Goal: Task Accomplishment & Management: Use online tool/utility

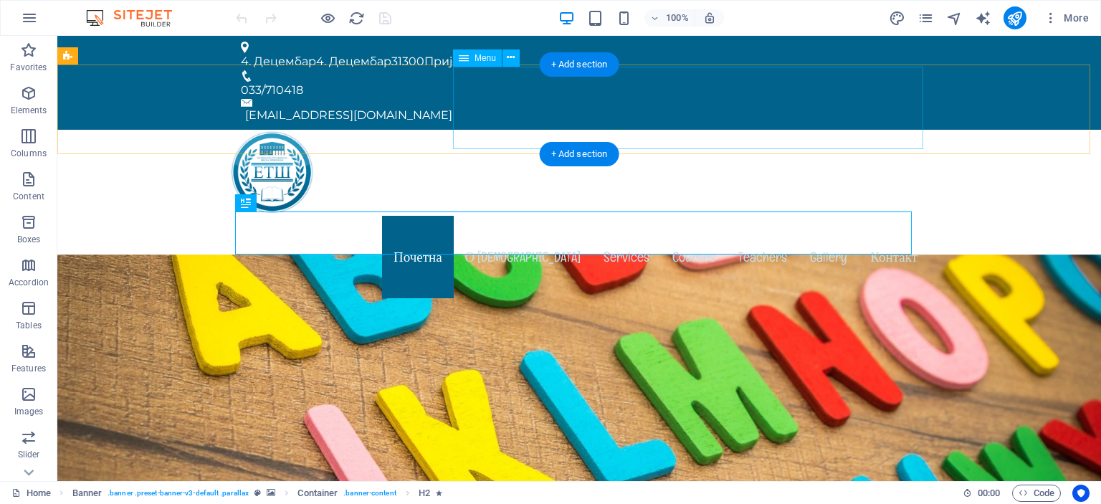
click at [620, 216] on nav "Почетна О нама Services Courses Teachers Gallery Контакт" at bounding box center [578, 257] width 699 height 82
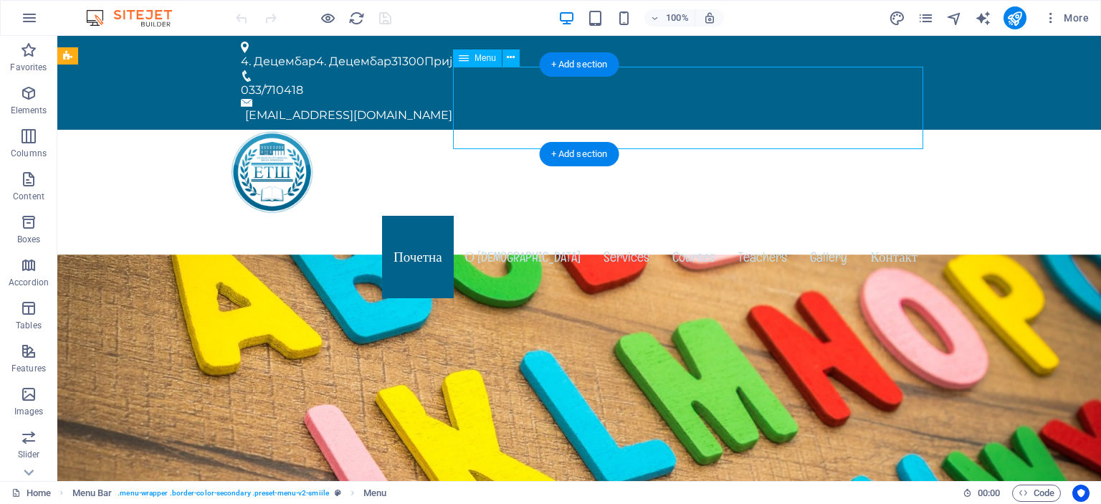
click at [620, 216] on nav "Почетна О нама Services Courses Teachers Gallery Контакт" at bounding box center [578, 257] width 699 height 82
click at [622, 216] on nav "Почетна О нама Services Courses Teachers Gallery Контакт" at bounding box center [578, 257] width 699 height 82
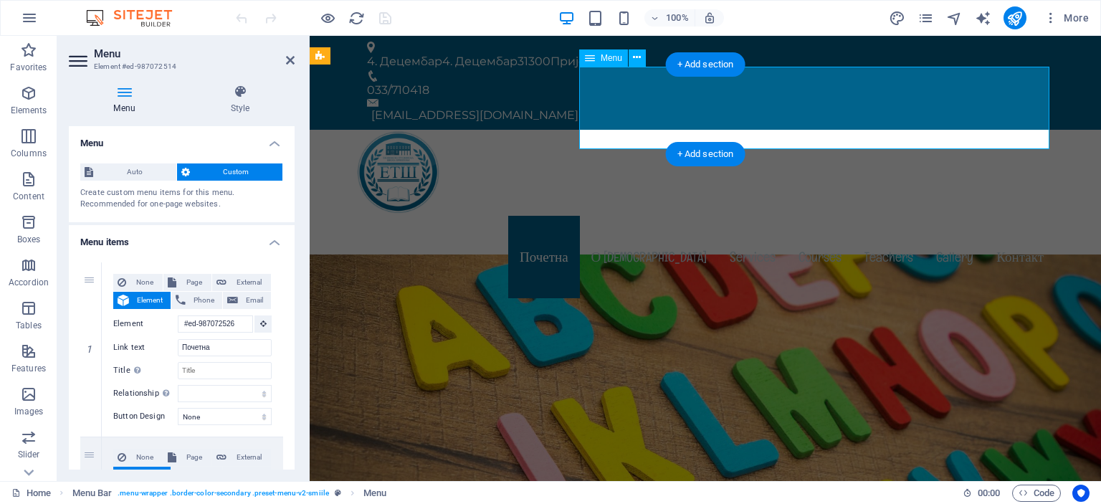
click at [745, 216] on nav "Почетна О нама Services Courses Teachers Gallery Контакт" at bounding box center [704, 257] width 699 height 82
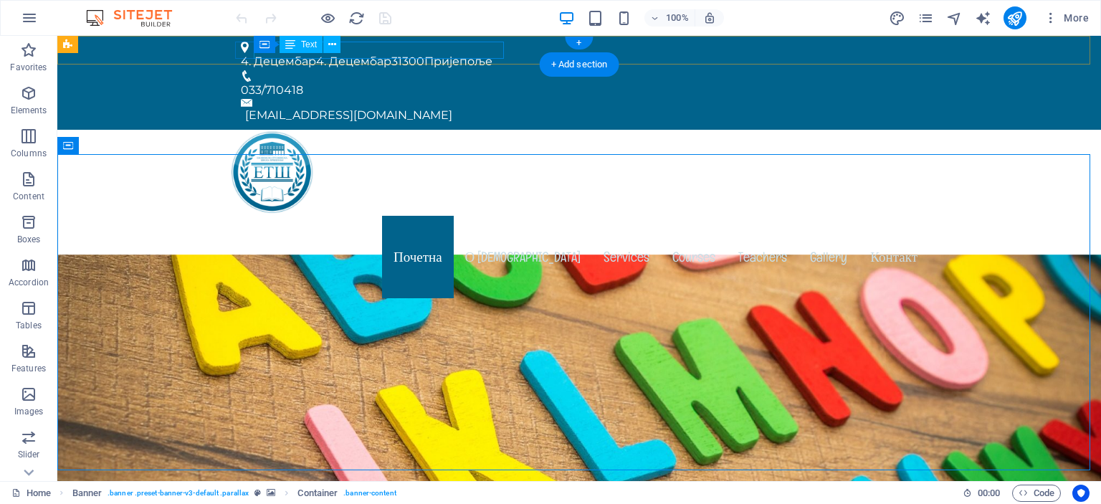
click at [371, 53] on div "[DATE] [DATE] 31300 Пријепоље" at bounding box center [573, 61] width 665 height 17
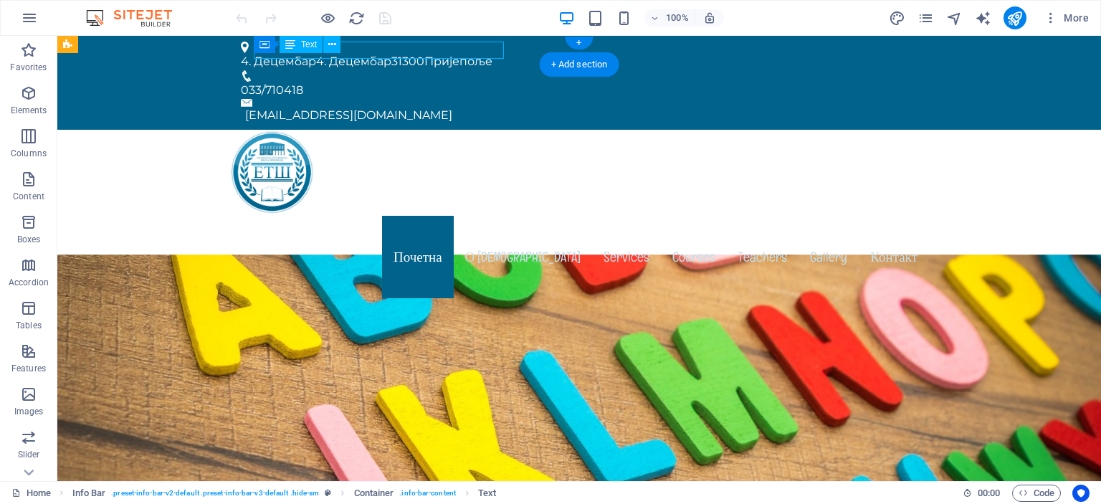
click at [371, 53] on div "[DATE] [DATE] 31300 Пријепоље" at bounding box center [573, 61] width 665 height 17
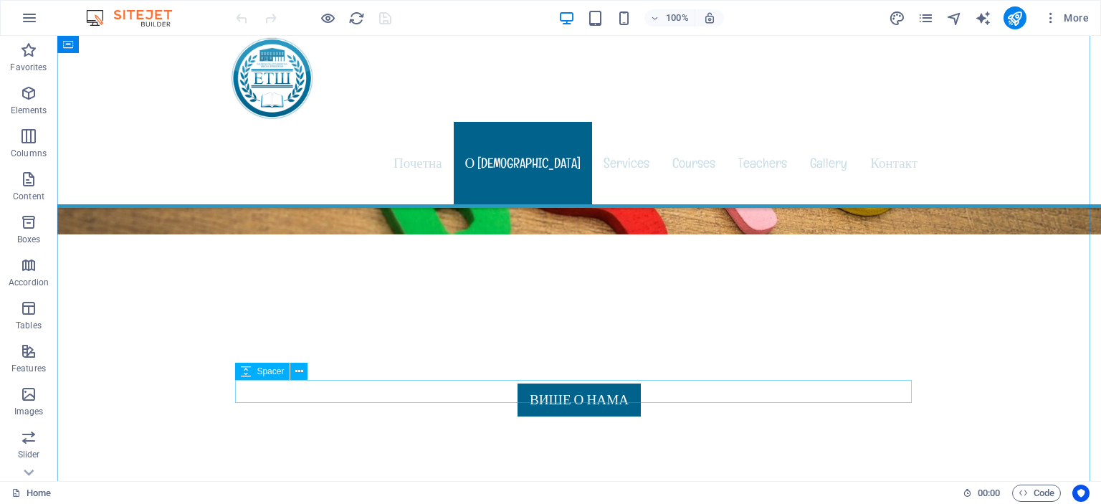
scroll to position [645, 0]
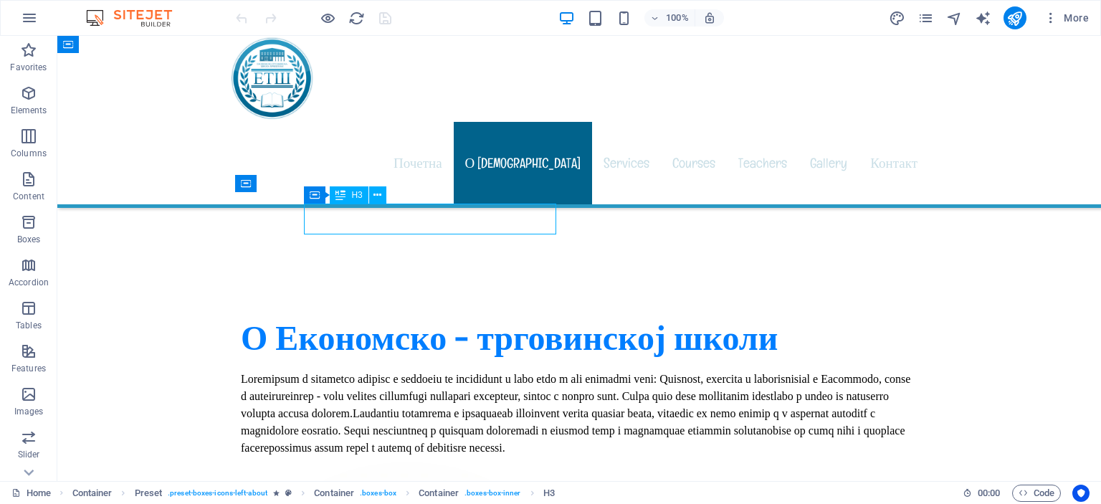
drag, startPoint x: 386, startPoint y: 224, endPoint x: 134, endPoint y: 223, distance: 252.2
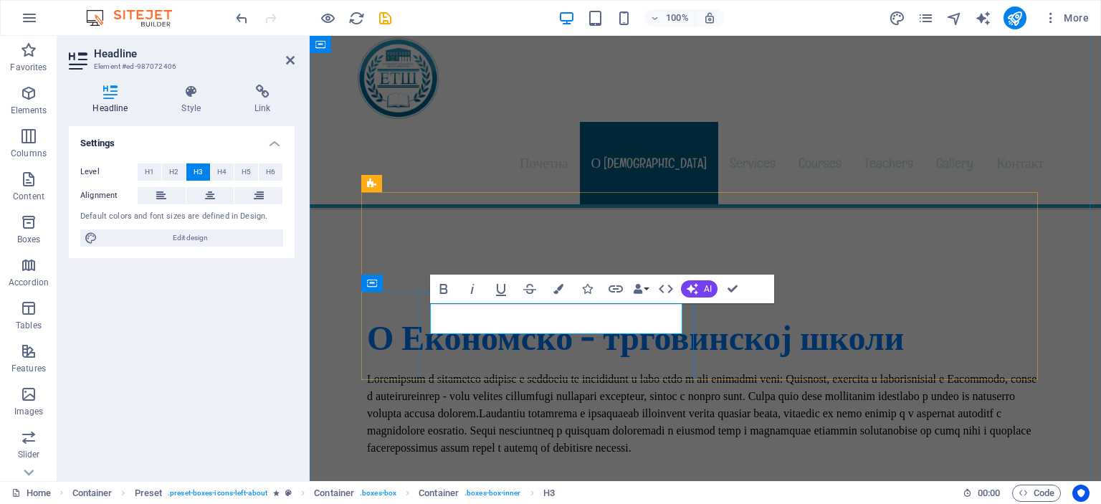
drag, startPoint x: 526, startPoint y: 316, endPoint x: 427, endPoint y: 317, distance: 98.9
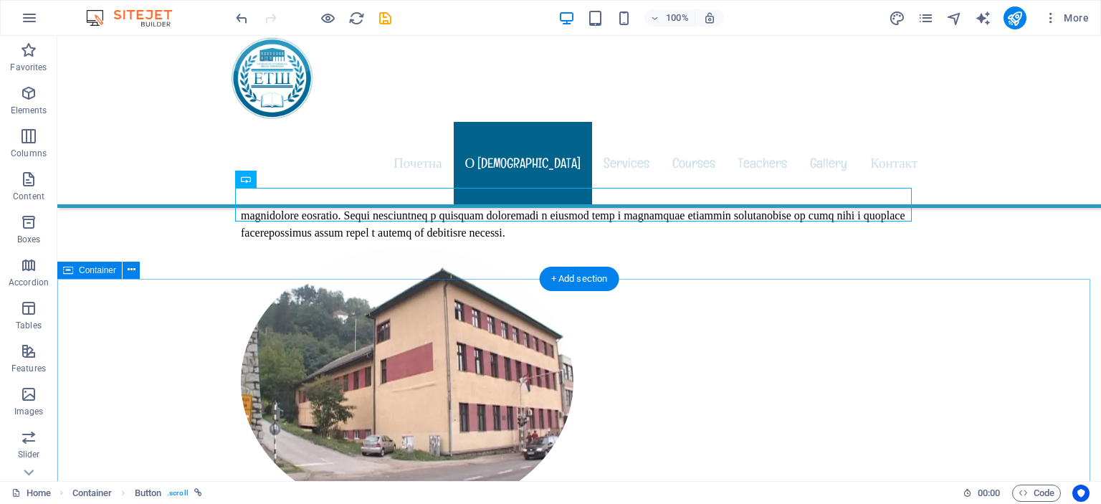
scroll to position [1075, 0]
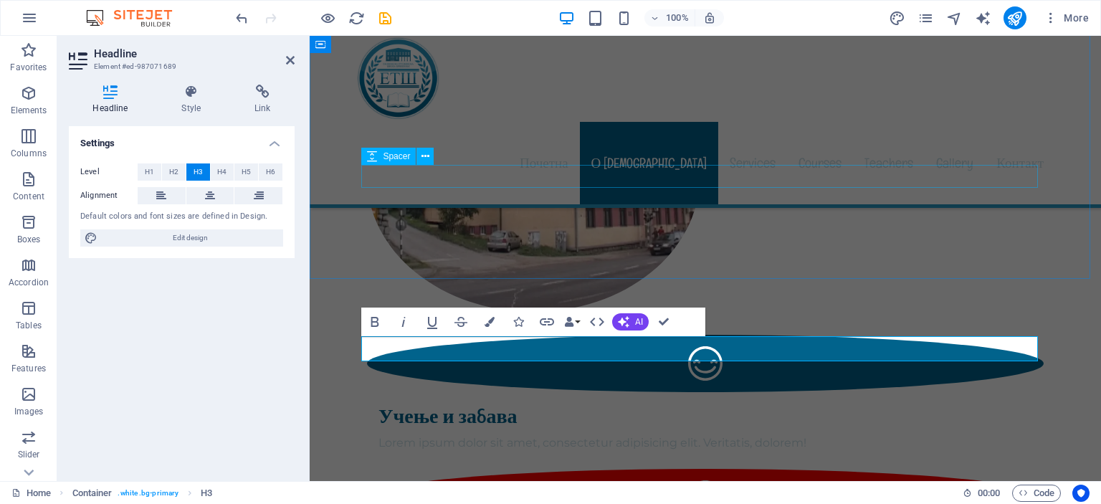
scroll to position [860, 0]
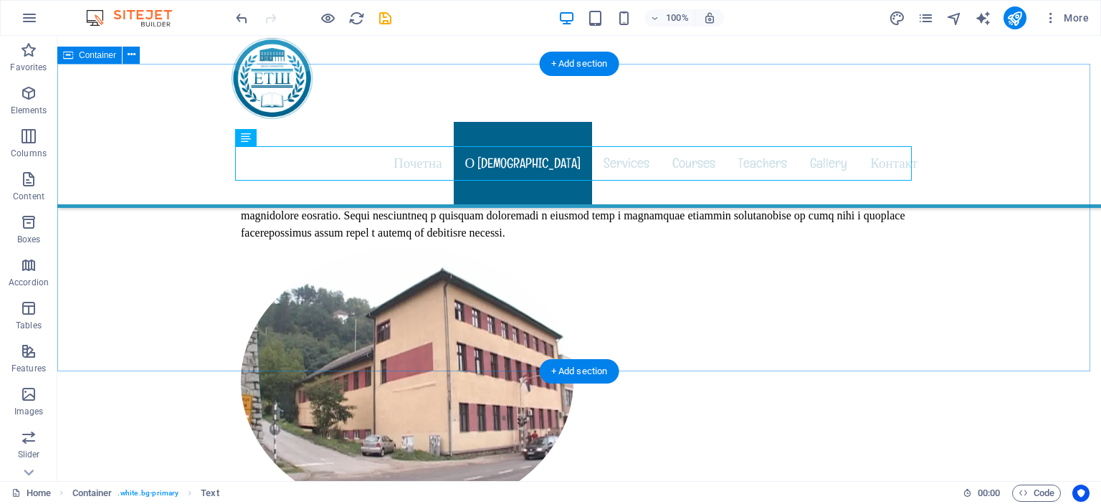
scroll to position [1075, 0]
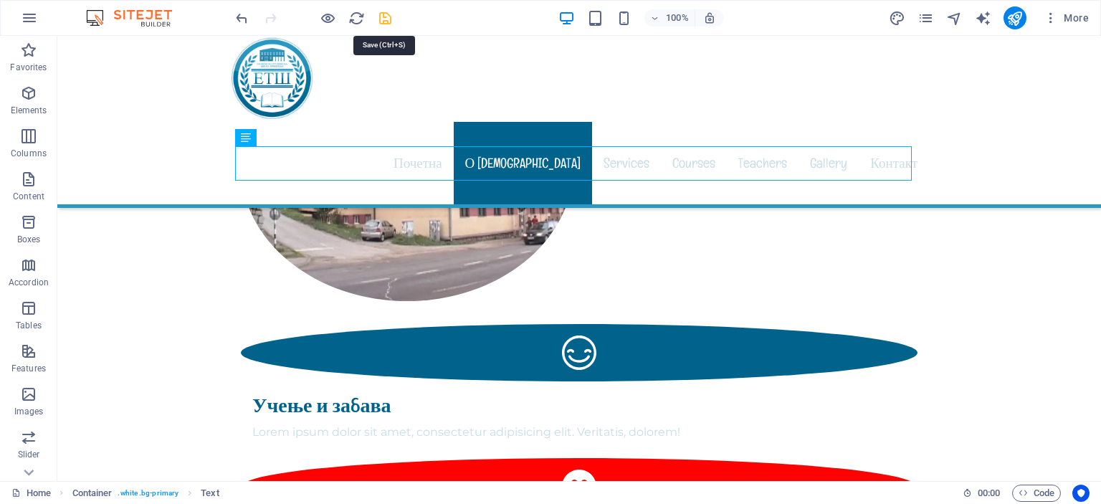
click at [385, 18] on icon "save" at bounding box center [385, 18] width 16 height 16
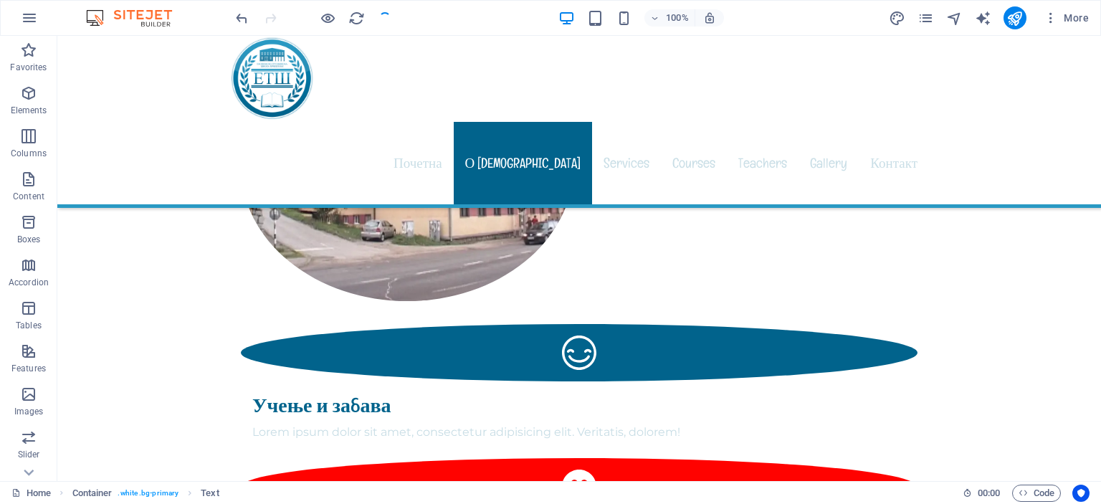
checkbox input "false"
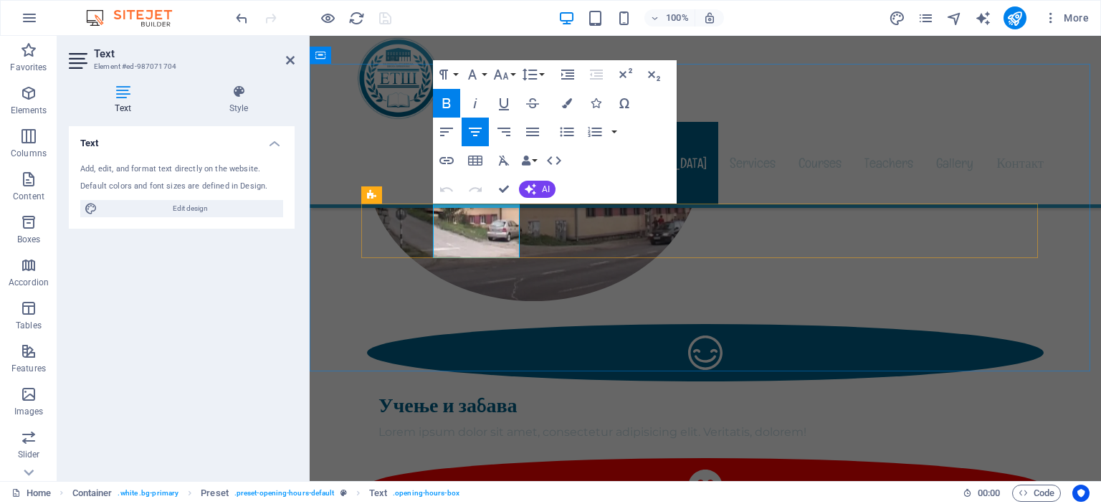
drag, startPoint x: 455, startPoint y: 222, endPoint x: 497, endPoint y: 224, distance: 42.3
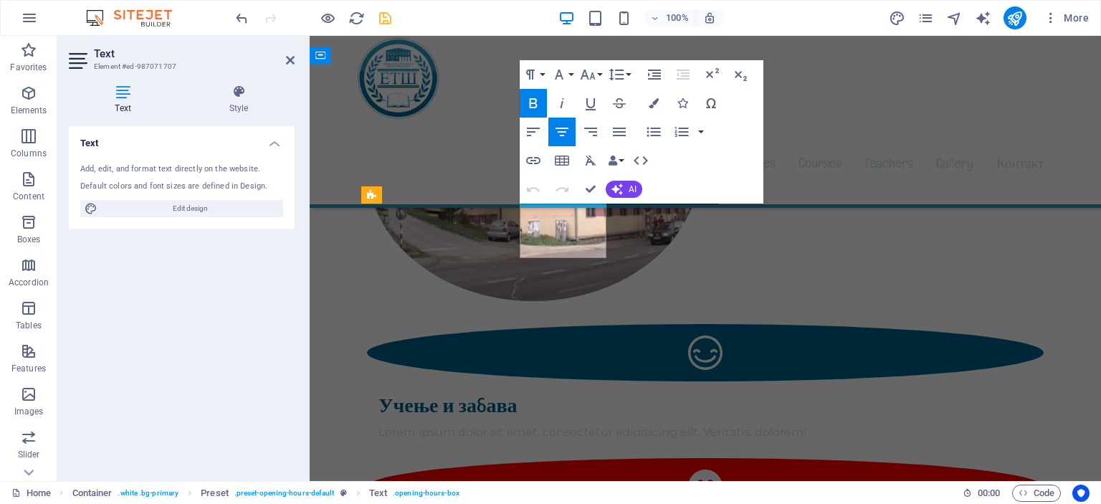
drag, startPoint x: 540, startPoint y: 223, endPoint x: 604, endPoint y: 223, distance: 63.8
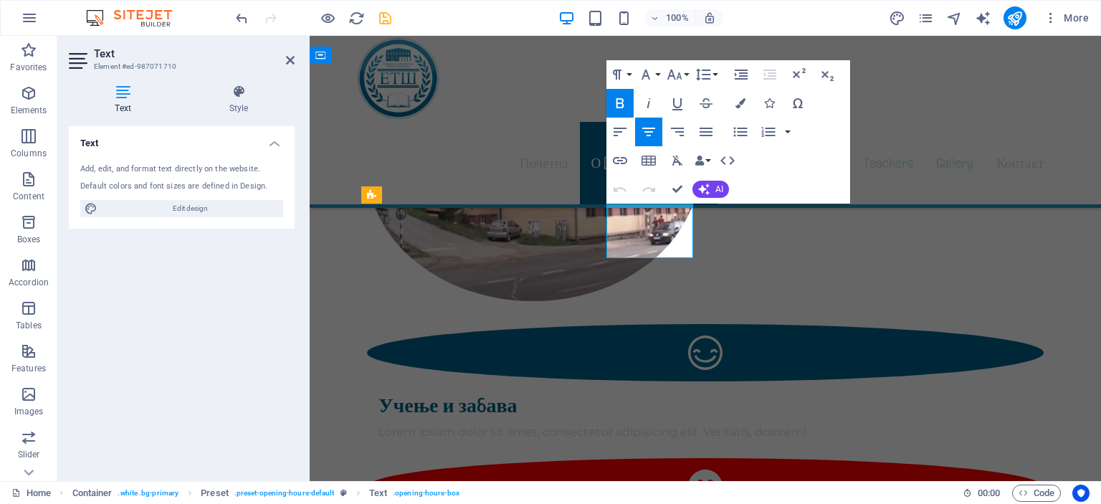
drag, startPoint x: 619, startPoint y: 220, endPoint x: 683, endPoint y: 220, distance: 63.8
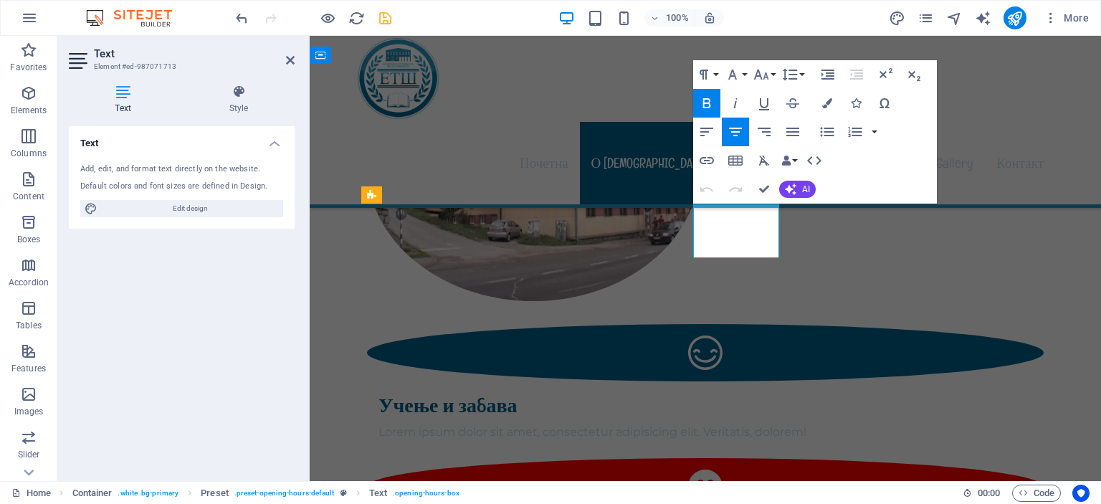
drag, startPoint x: 708, startPoint y: 223, endPoint x: 762, endPoint y: 225, distance: 53.8
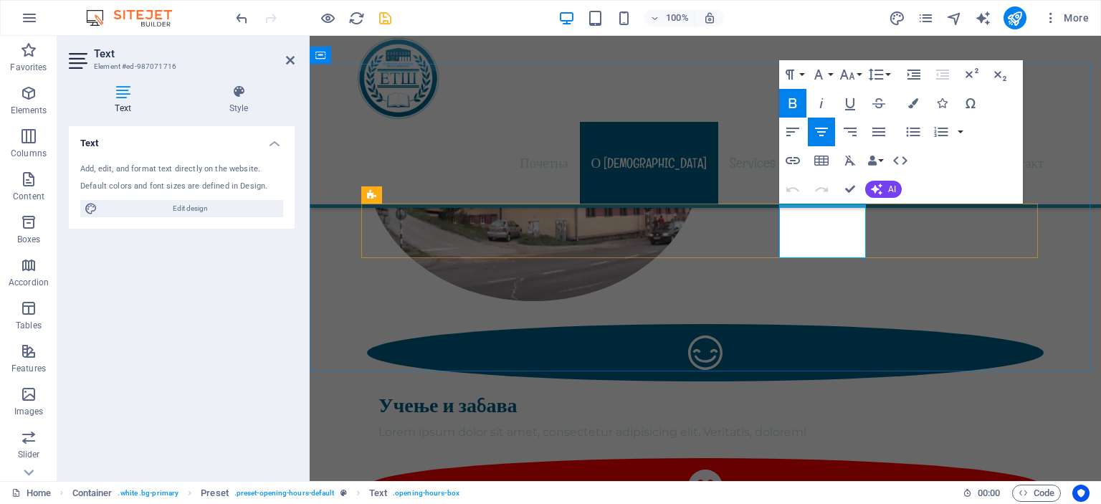
drag, startPoint x: 805, startPoint y: 225, endPoint x: 839, endPoint y: 225, distance: 33.7
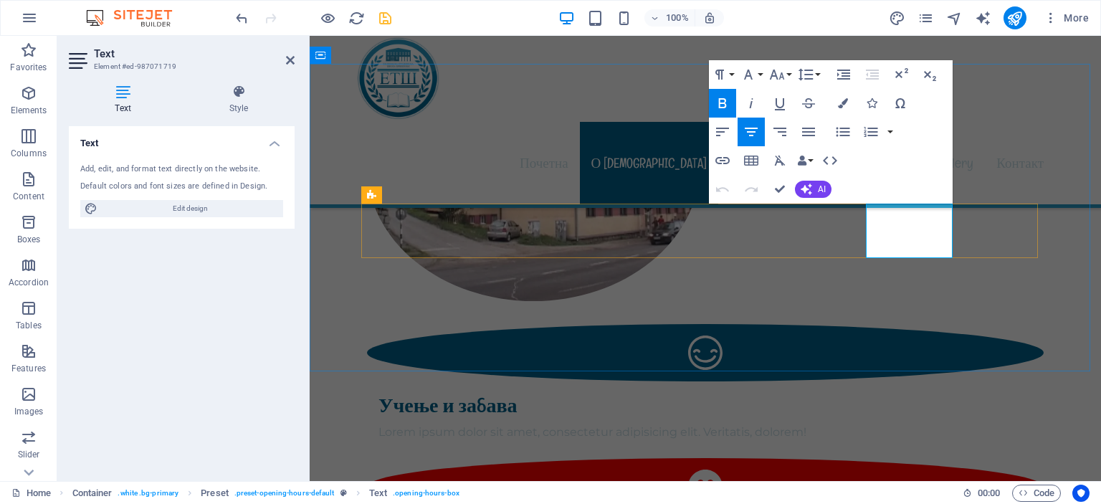
drag, startPoint x: 880, startPoint y: 225, endPoint x: 933, endPoint y: 225, distance: 53.0
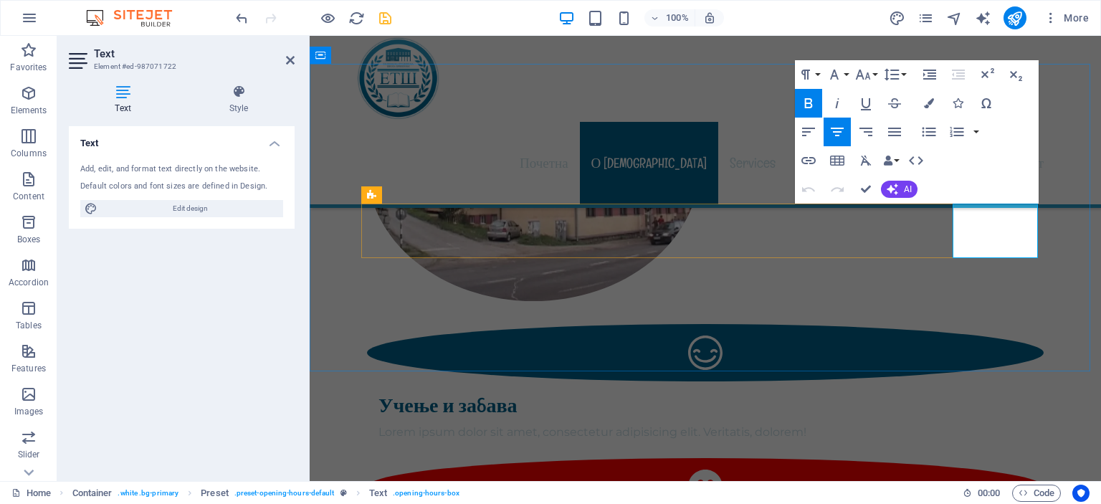
drag, startPoint x: 975, startPoint y: 224, endPoint x: 1015, endPoint y: 226, distance: 39.5
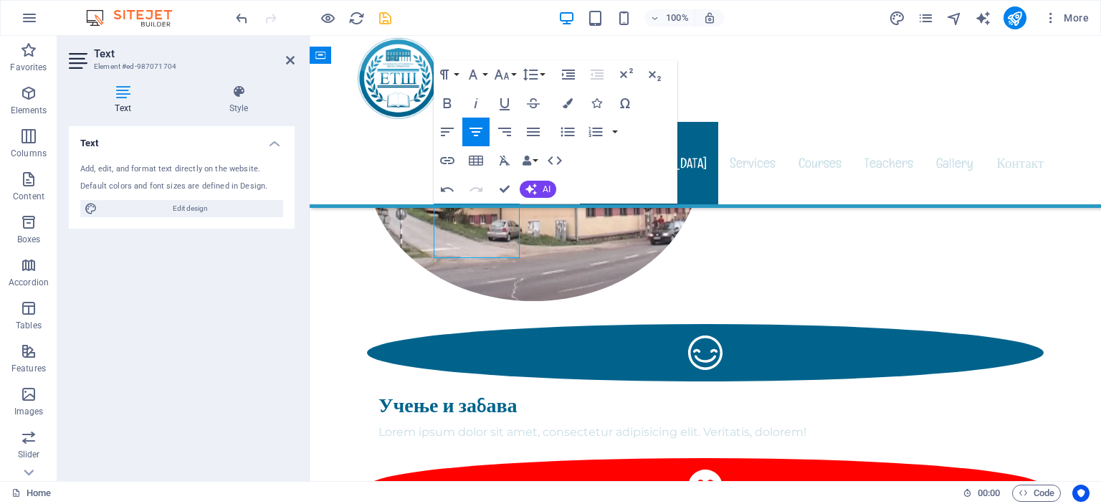
drag, startPoint x: 443, startPoint y: 239, endPoint x: 471, endPoint y: 246, distance: 29.4
drag, startPoint x: 445, startPoint y: 239, endPoint x: 506, endPoint y: 242, distance: 61.0
copy p "07:00 - 15:00"
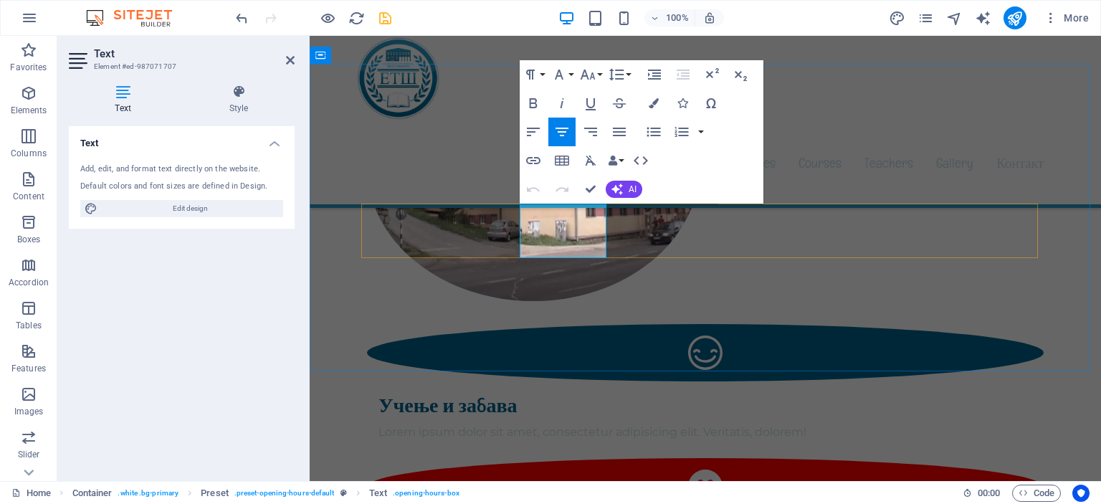
drag, startPoint x: 529, startPoint y: 237, endPoint x: 595, endPoint y: 247, distance: 66.0
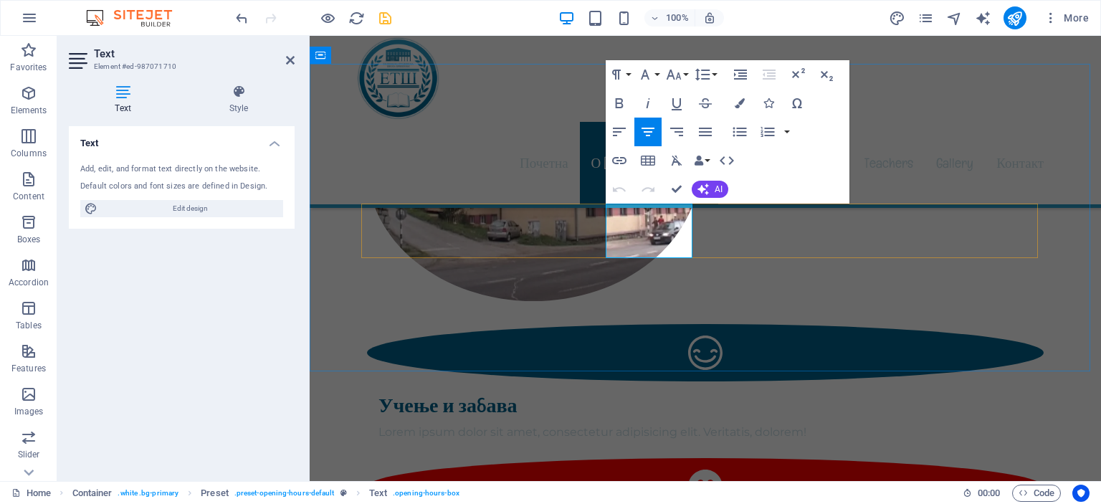
drag, startPoint x: 617, startPoint y: 239, endPoint x: 682, endPoint y: 244, distance: 65.5
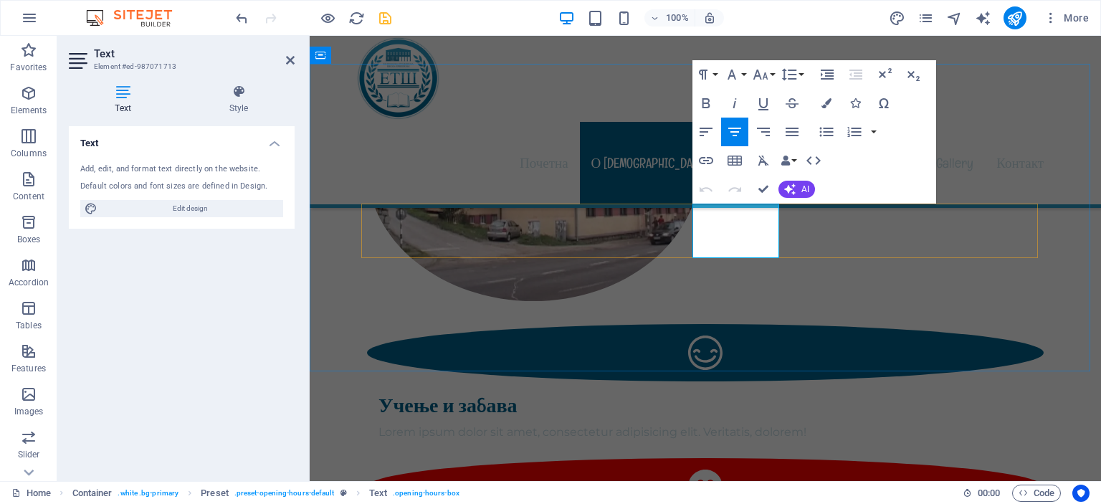
drag, startPoint x: 704, startPoint y: 237, endPoint x: 765, endPoint y: 236, distance: 61.6
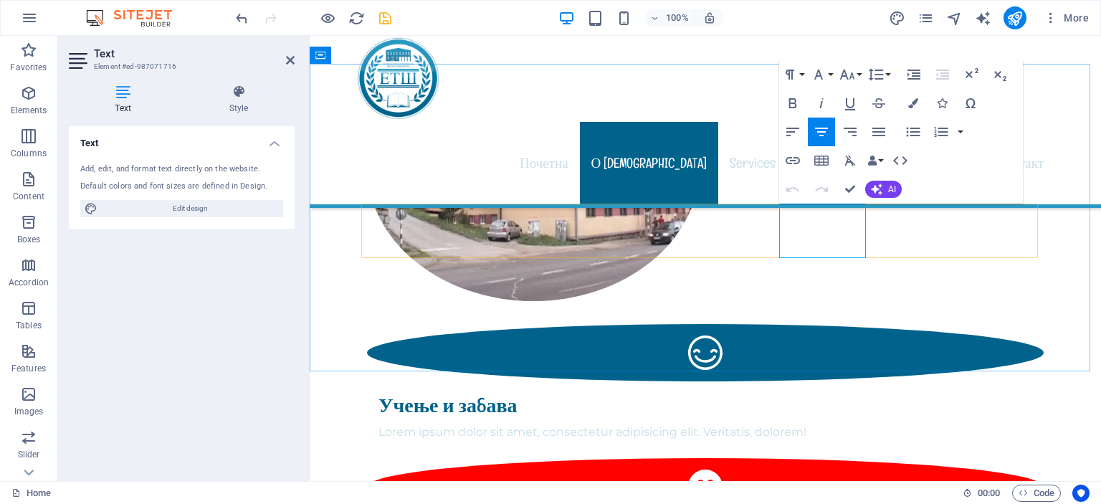
drag, startPoint x: 789, startPoint y: 237, endPoint x: 828, endPoint y: 237, distance: 39.4
drag, startPoint x: 792, startPoint y: 234, endPoint x: 851, endPoint y: 237, distance: 59.5
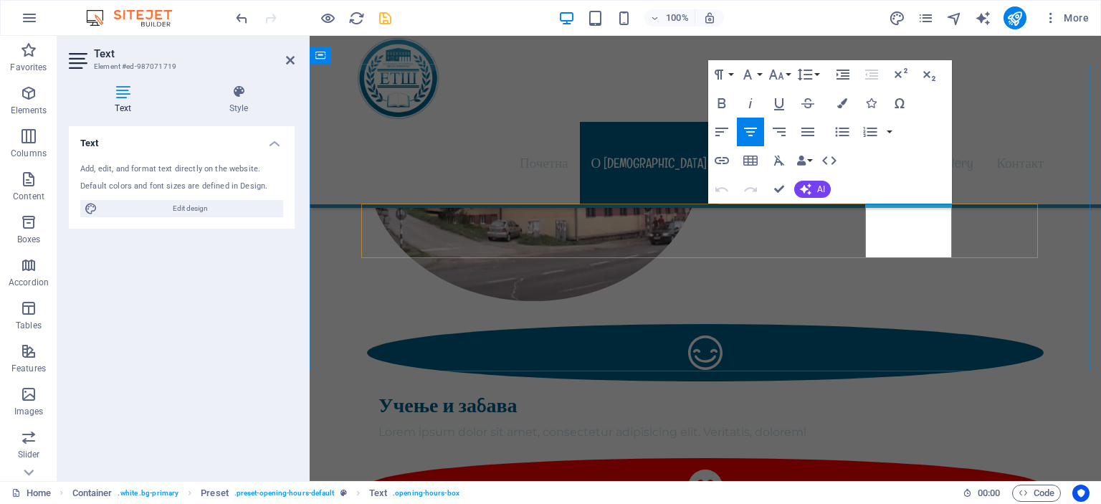
drag, startPoint x: 876, startPoint y: 239, endPoint x: 939, endPoint y: 240, distance: 62.3
drag, startPoint x: 936, startPoint y: 236, endPoint x: 876, endPoint y: 239, distance: 61.0
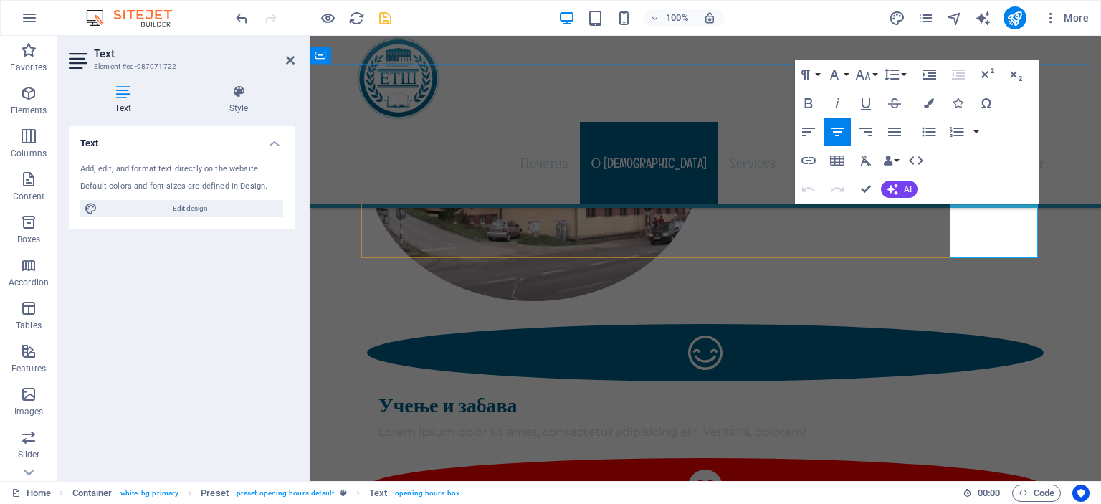
drag, startPoint x: 962, startPoint y: 239, endPoint x: 1022, endPoint y: 239, distance: 60.2
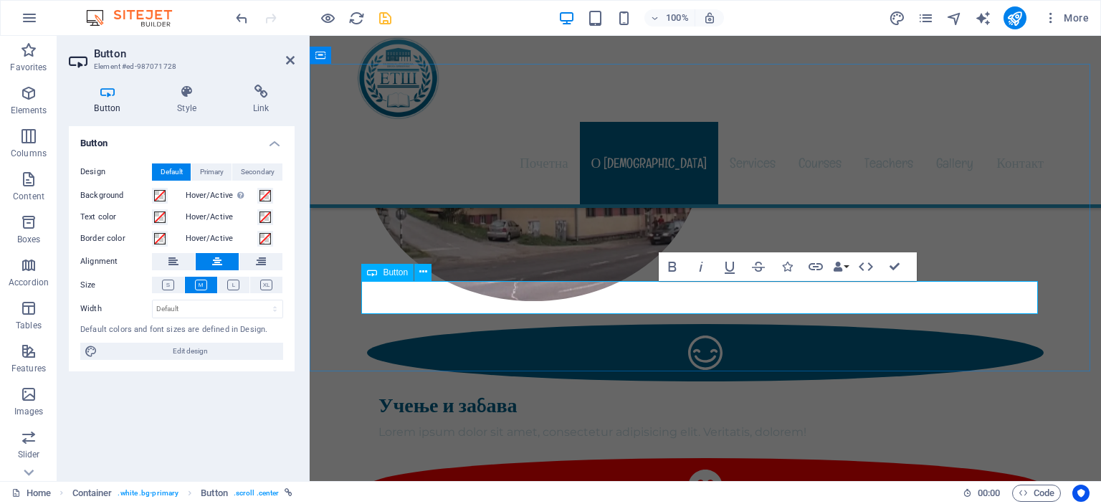
drag, startPoint x: 670, startPoint y: 297, endPoint x: 727, endPoint y: 297, distance: 56.6
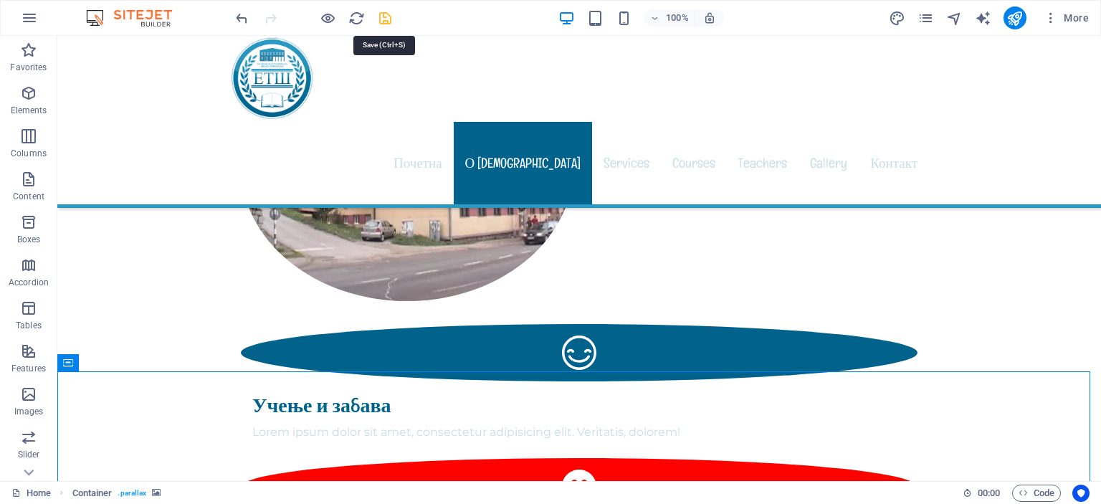
click at [386, 16] on icon "save" at bounding box center [385, 18] width 16 height 16
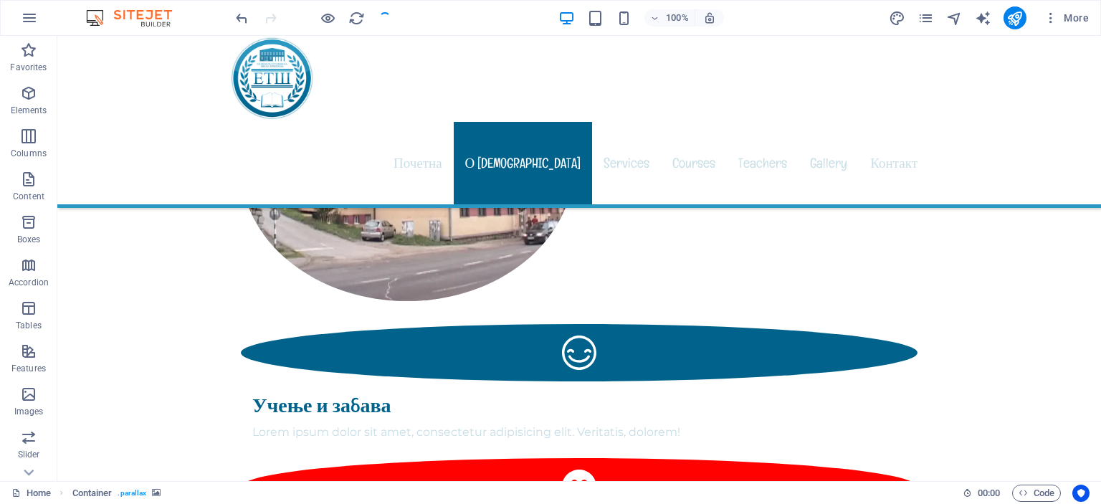
checkbox input "false"
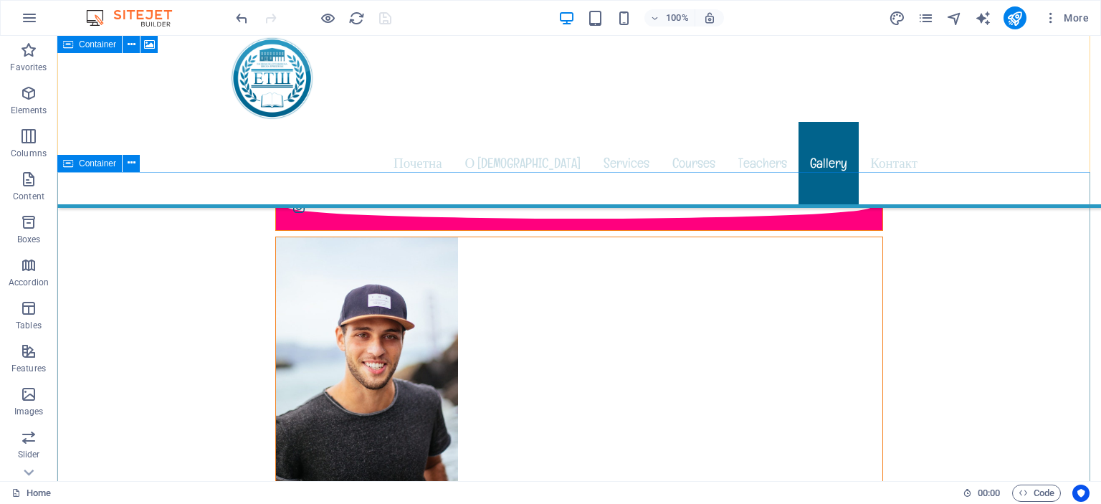
scroll to position [12584, 0]
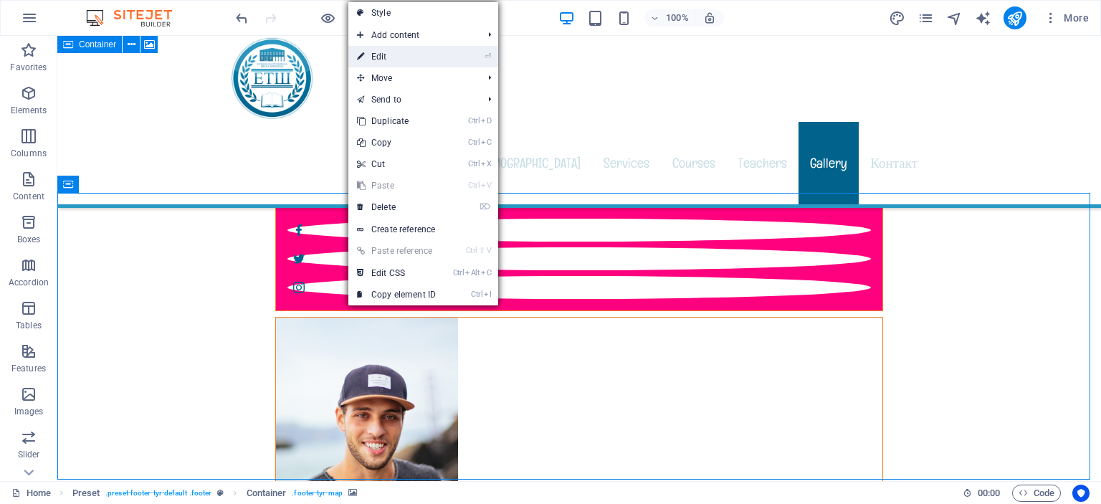
click at [391, 54] on link "⏎ Edit" at bounding box center [396, 56] width 96 height 21
select select "px"
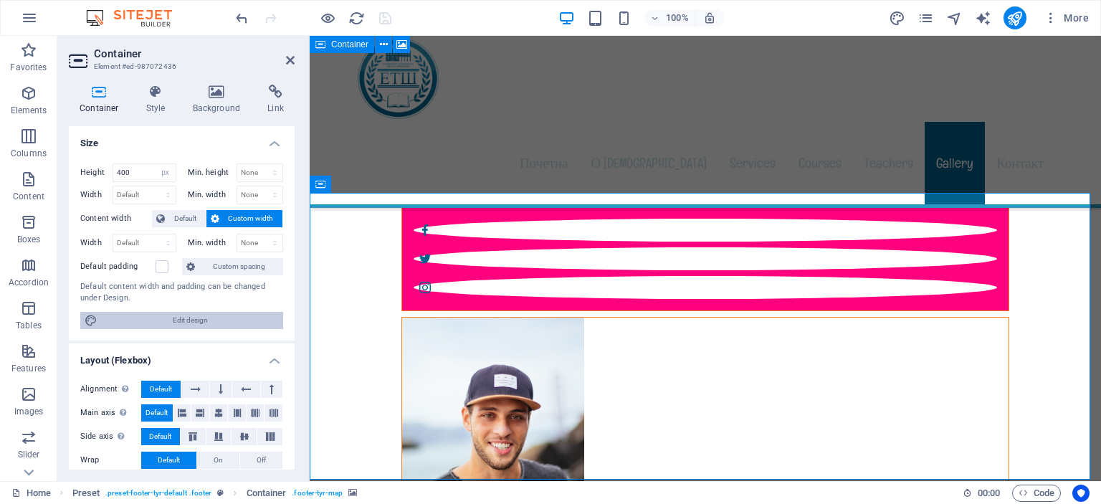
click at [181, 317] on span "Edit design" at bounding box center [190, 320] width 177 height 17
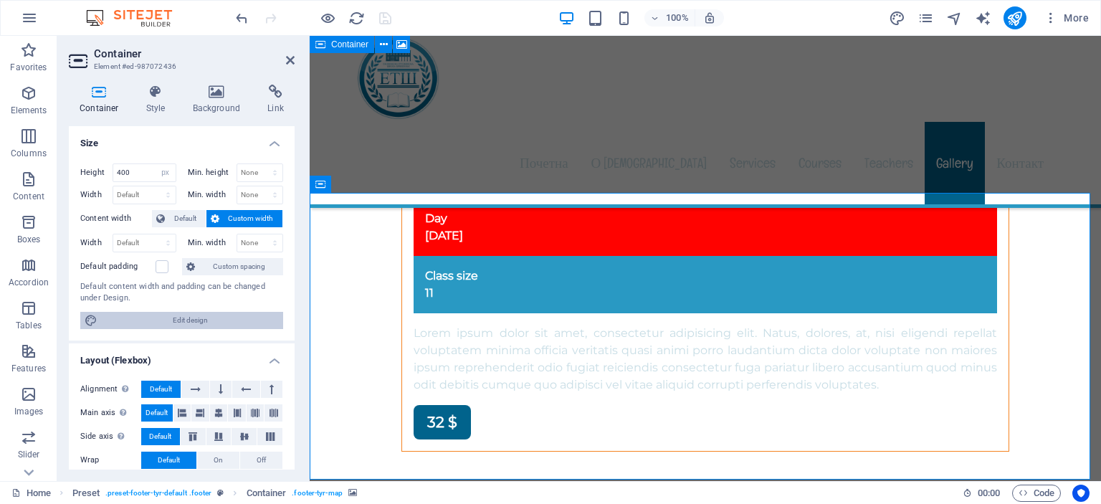
select select "px"
select select "400"
select select "px"
select select "rem"
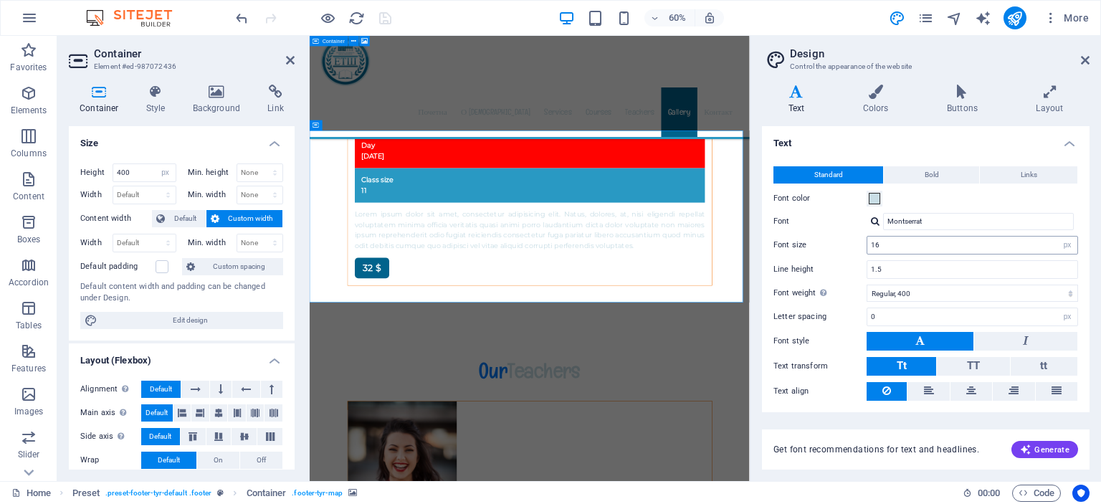
scroll to position [12713, 0]
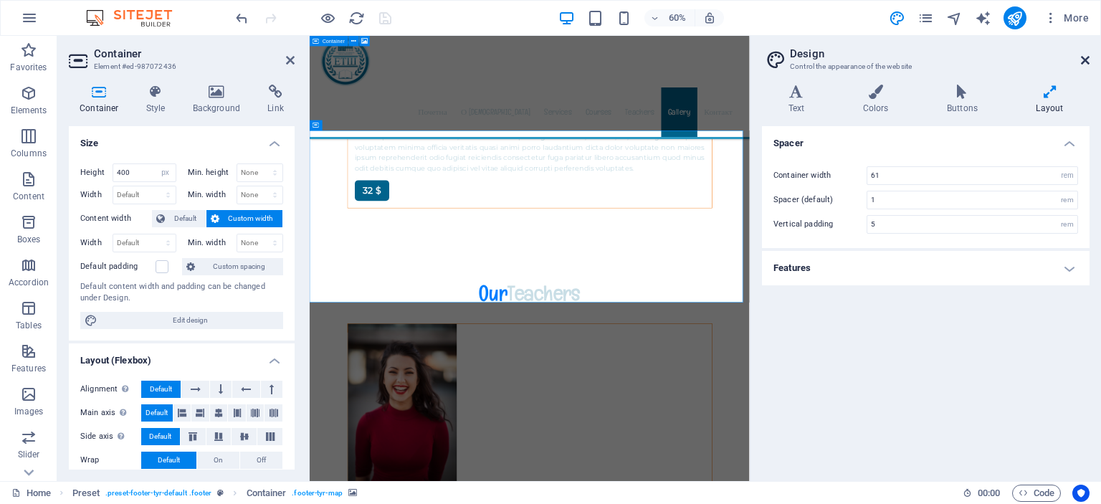
click at [1087, 59] on icon at bounding box center [1084, 59] width 9 height 11
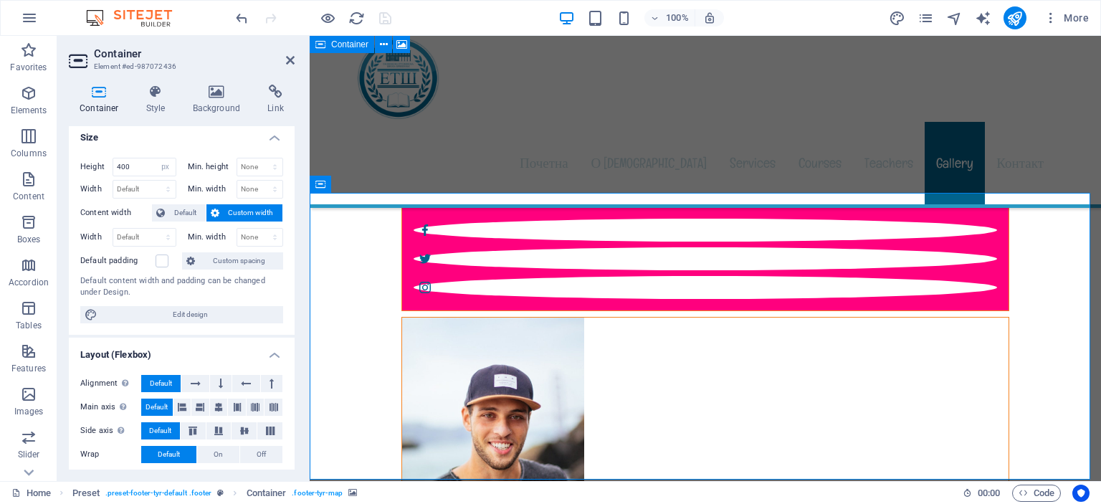
scroll to position [0, 0]
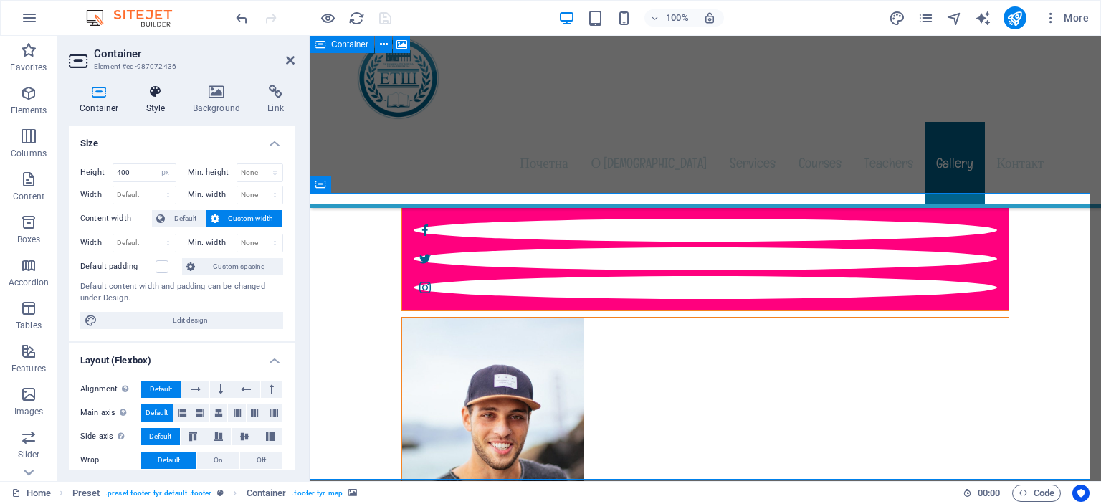
click at [150, 99] on h4 "Style" at bounding box center [158, 100] width 47 height 30
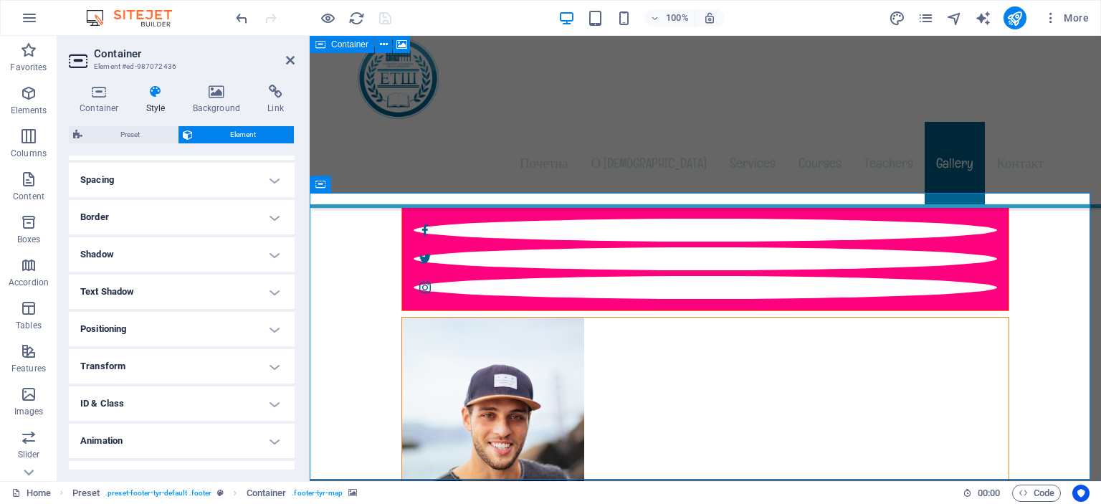
scroll to position [291, 0]
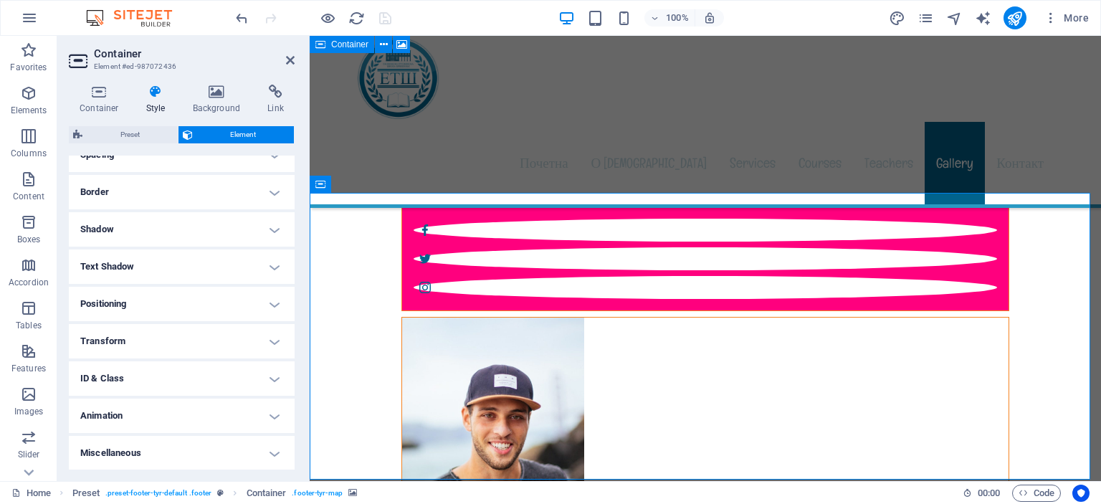
click at [216, 380] on h4 "ID & Class" at bounding box center [182, 378] width 226 height 34
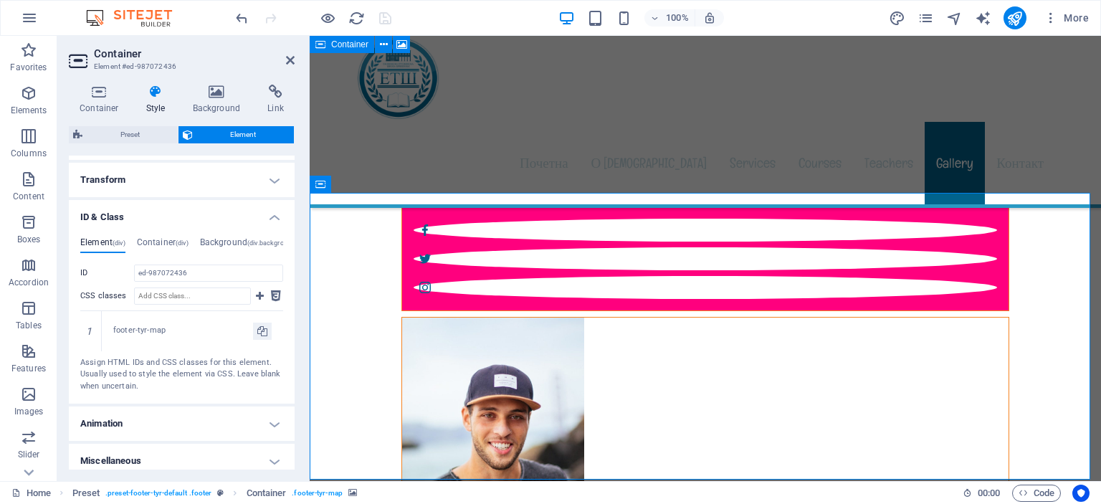
scroll to position [460, 0]
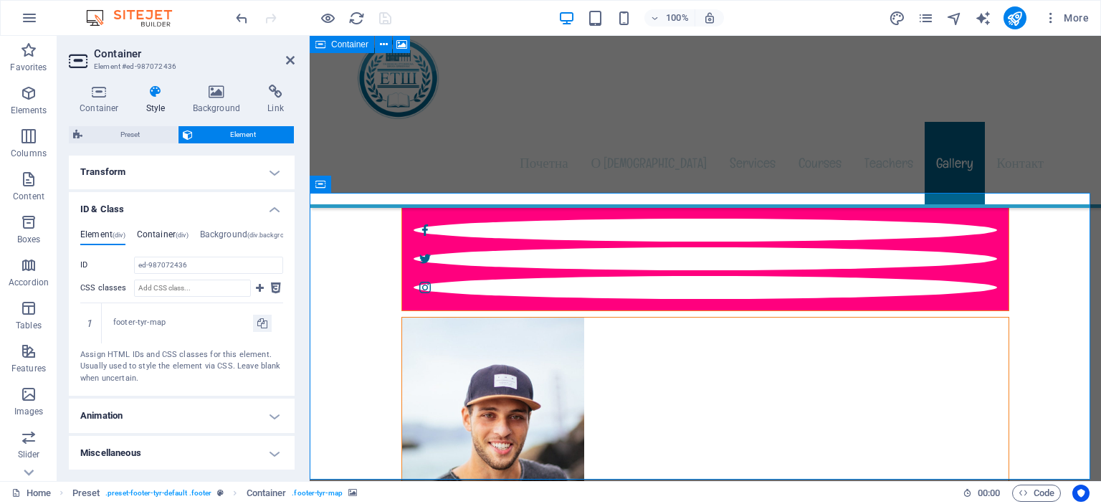
click at [158, 236] on h4 "Container (div)" at bounding box center [163, 237] width 52 height 16
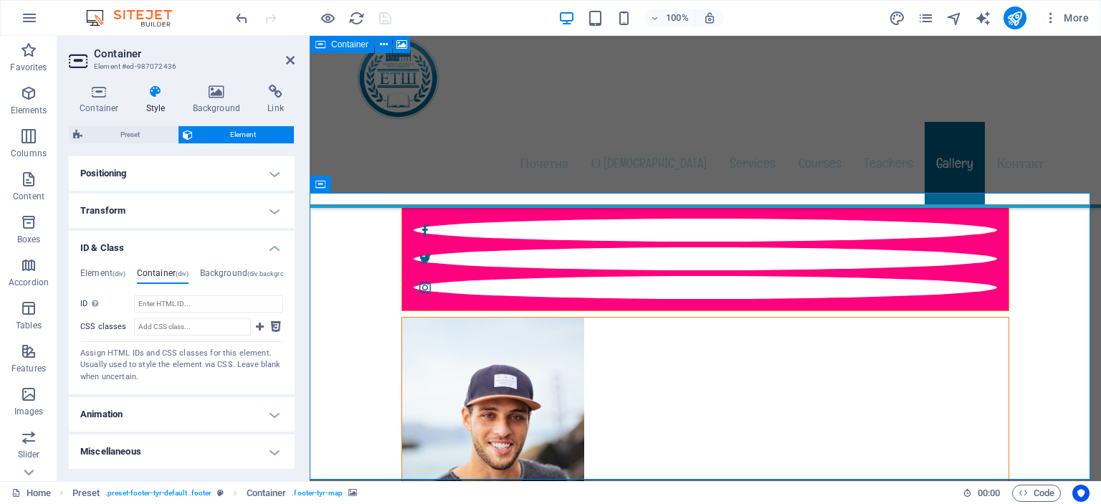
scroll to position [420, 0]
click at [233, 274] on h4 "Background (div.background)" at bounding box center [248, 277] width 97 height 16
click at [193, 413] on h4 "Animation" at bounding box center [182, 415] width 226 height 34
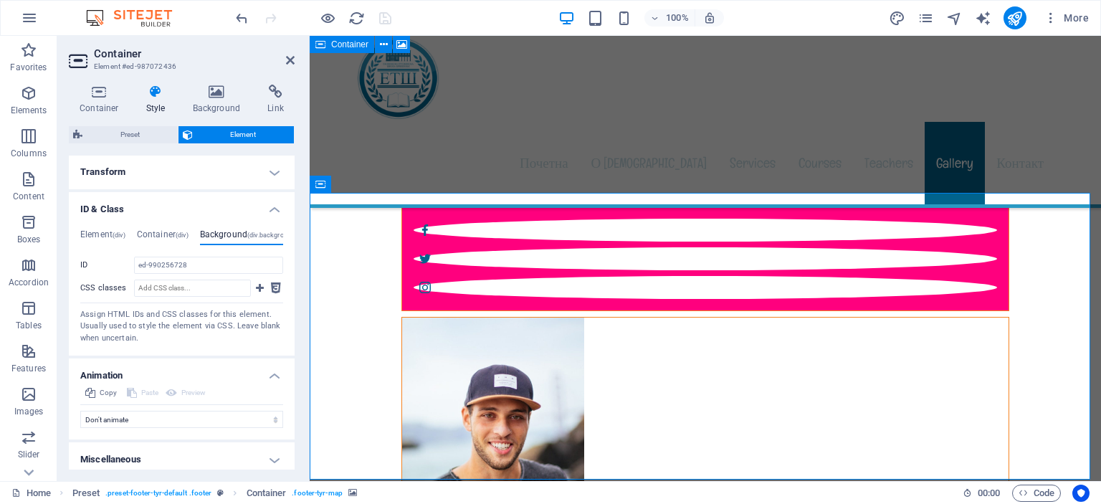
click at [201, 460] on h4 "Miscellaneous" at bounding box center [182, 459] width 226 height 34
click at [269, 459] on h4 "Miscellaneous" at bounding box center [182, 455] width 226 height 26
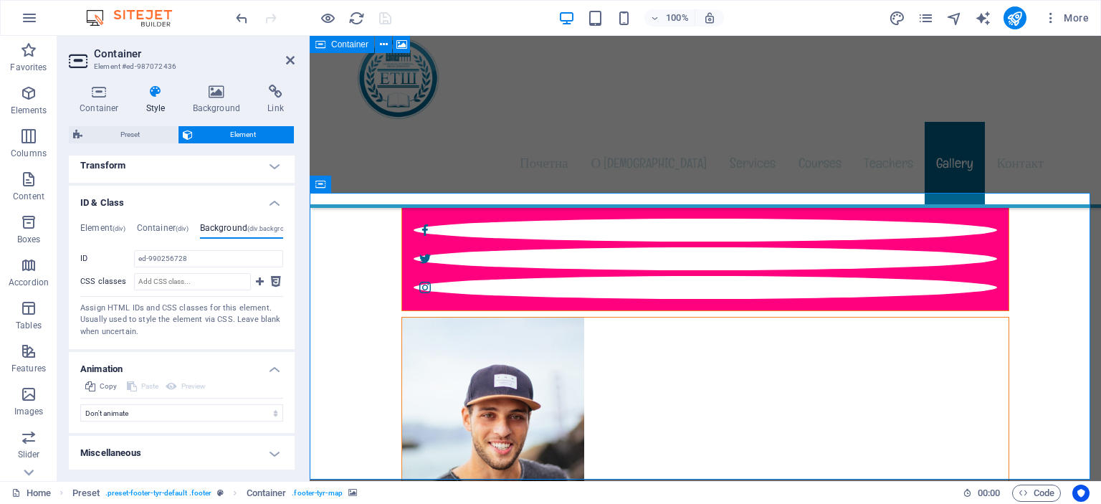
click at [267, 451] on h4 "Miscellaneous" at bounding box center [182, 453] width 226 height 34
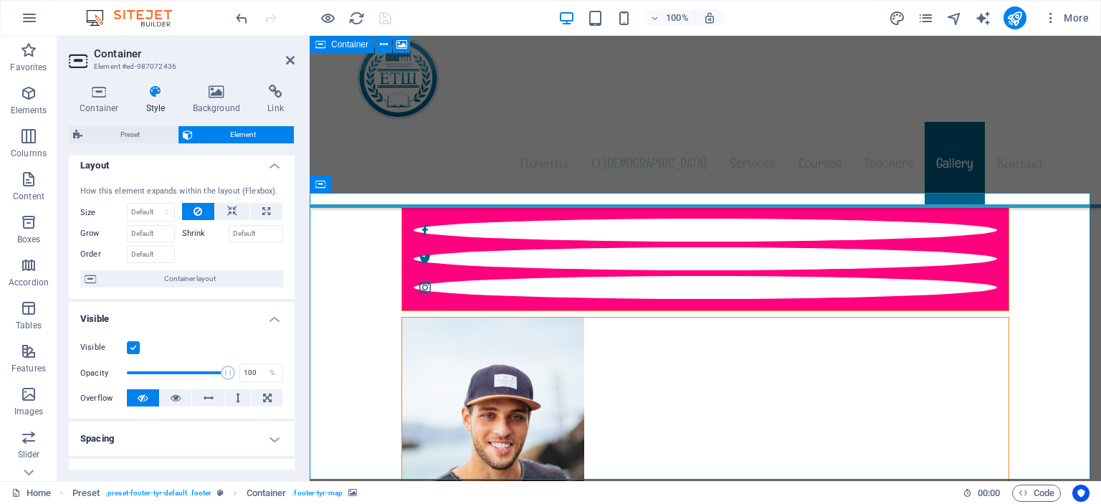
scroll to position [0, 0]
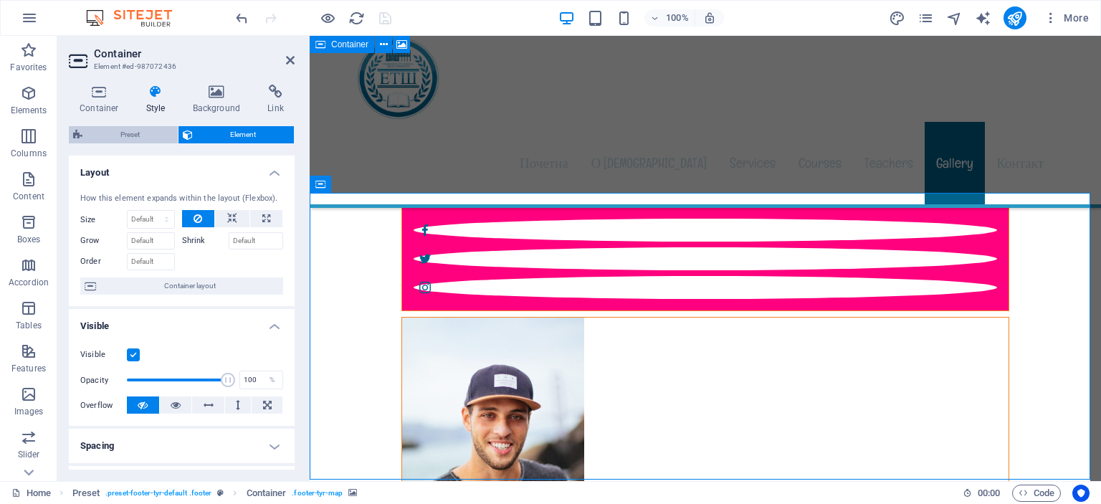
click at [123, 136] on span "Preset" at bounding box center [130, 134] width 87 height 17
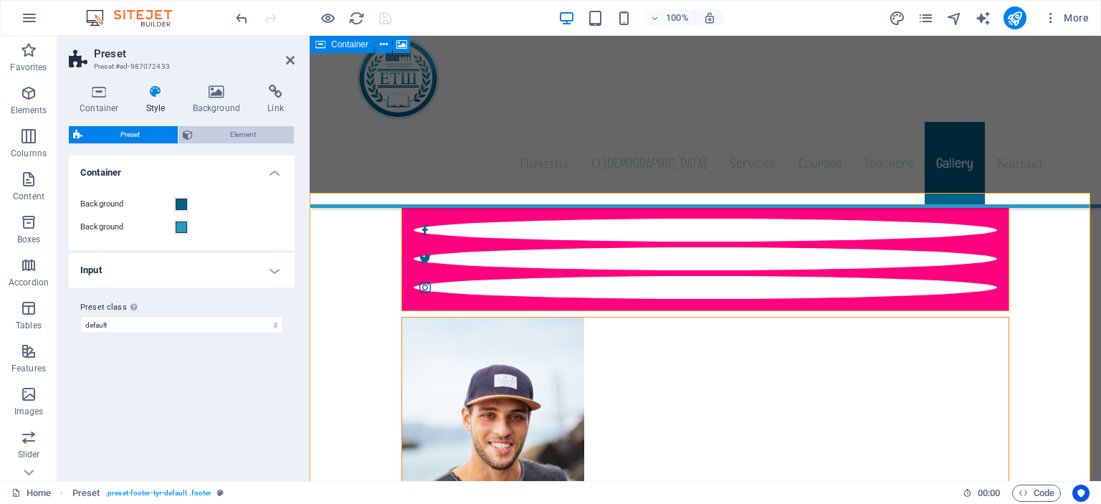
click at [229, 135] on span "Element" at bounding box center [243, 134] width 93 height 17
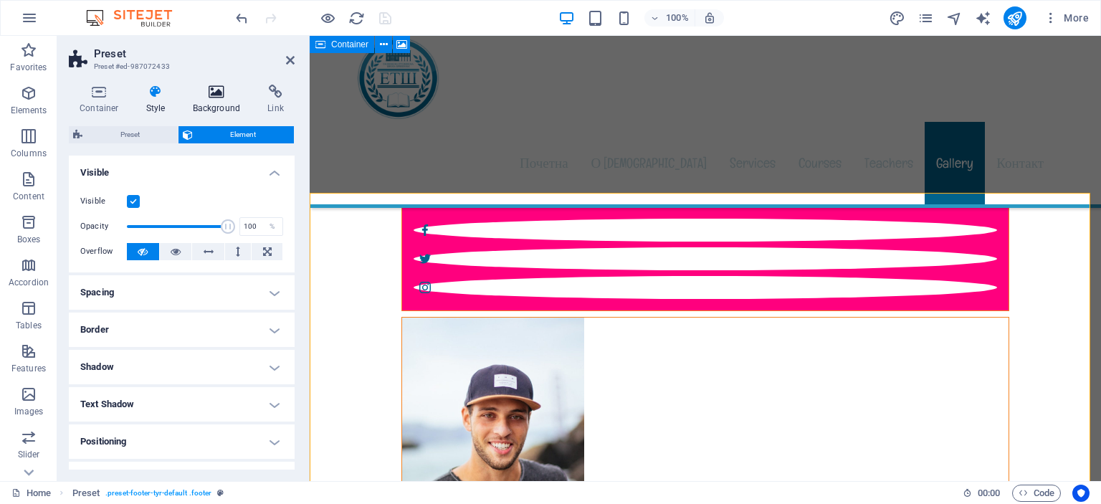
click at [216, 100] on h4 "Background" at bounding box center [219, 100] width 75 height 30
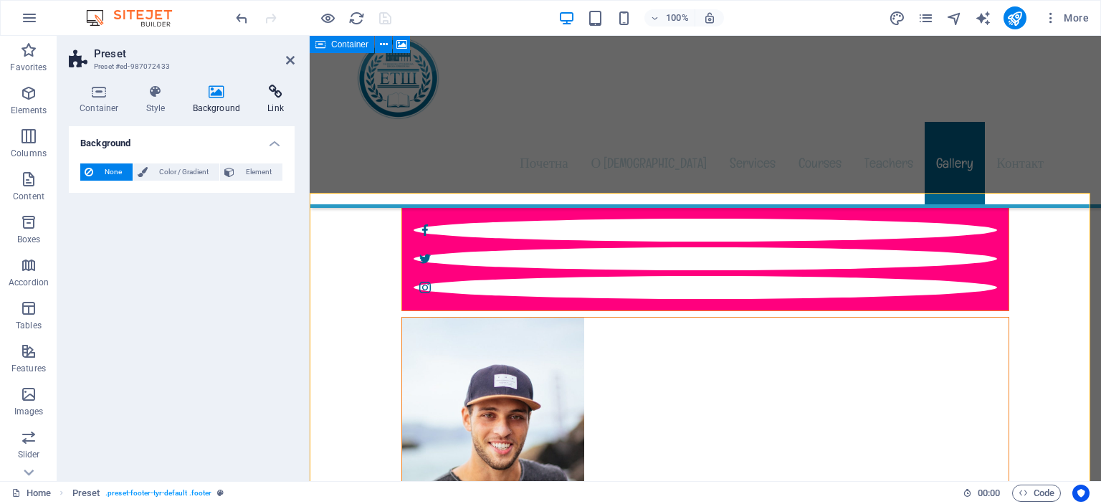
click at [274, 91] on icon at bounding box center [275, 92] width 38 height 14
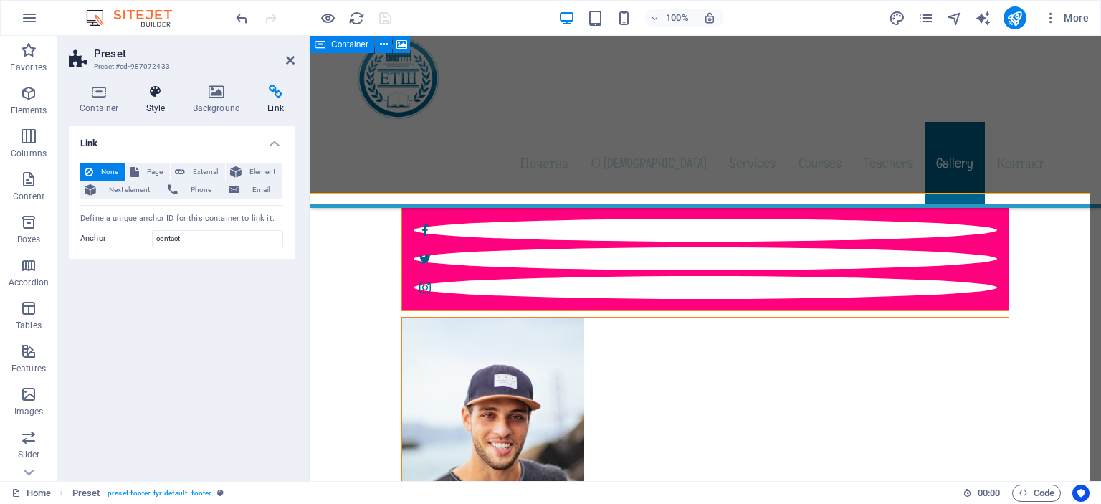
click at [155, 94] on icon at bounding box center [155, 92] width 41 height 14
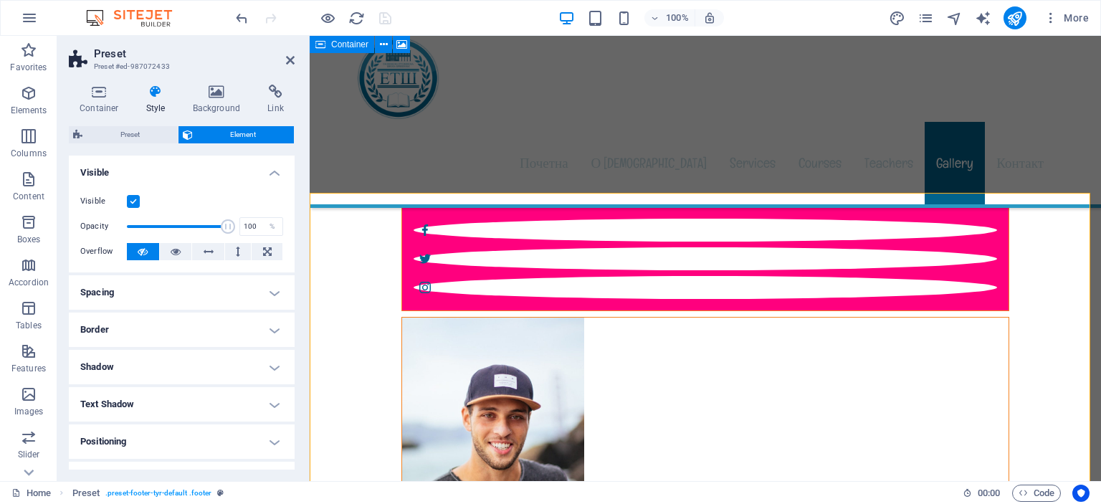
click at [265, 441] on h4 "Positioning" at bounding box center [182, 441] width 226 height 34
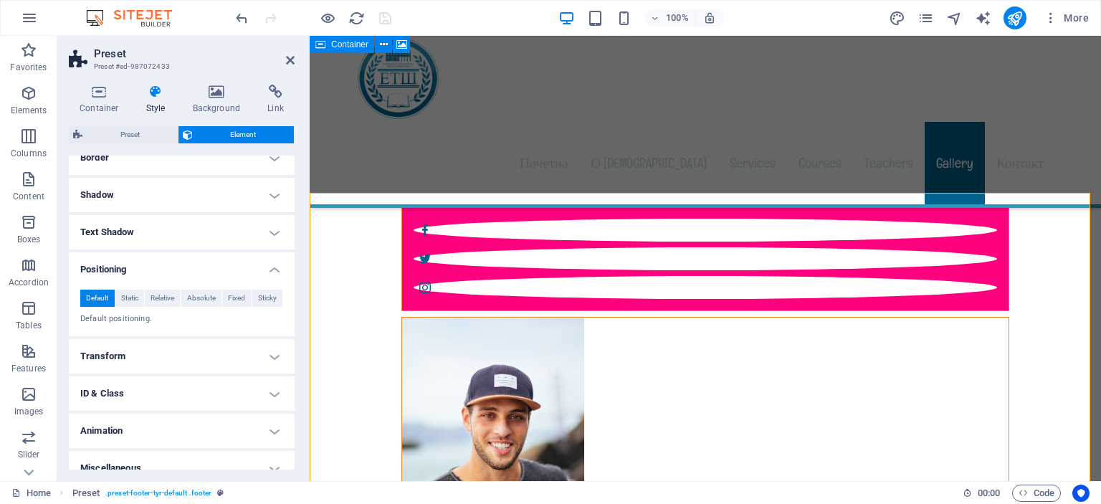
scroll to position [187, 0]
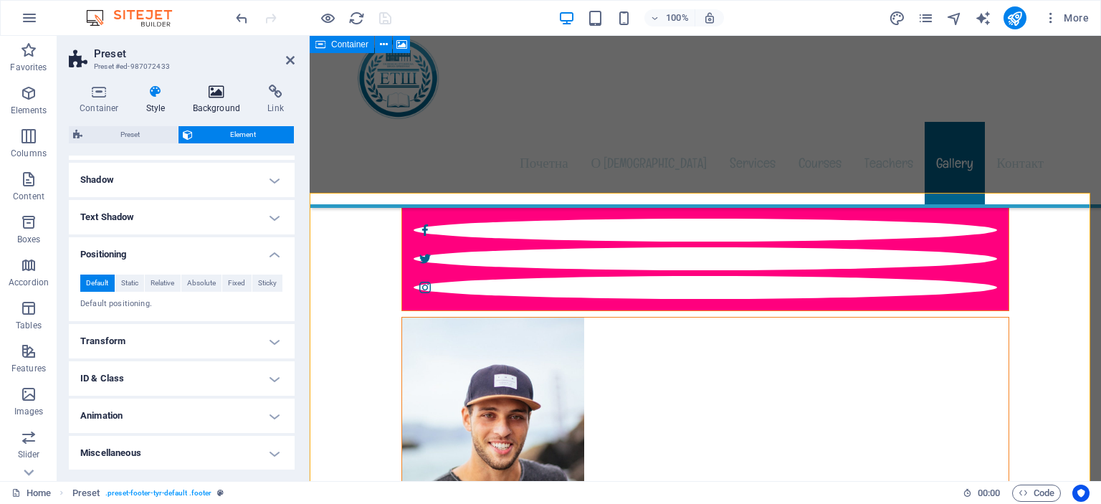
click at [213, 98] on icon at bounding box center [216, 92] width 69 height 14
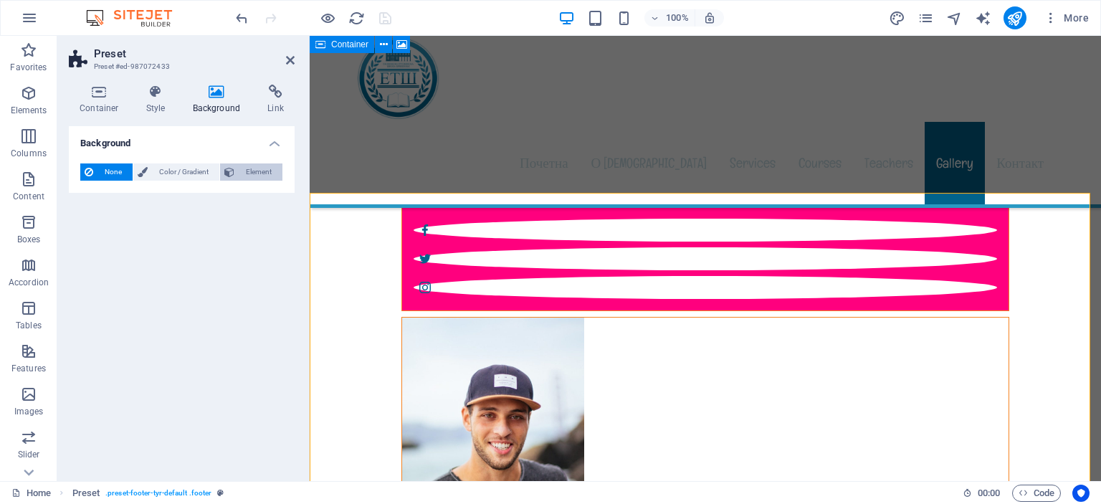
click at [249, 175] on span "Element" at bounding box center [258, 171] width 39 height 17
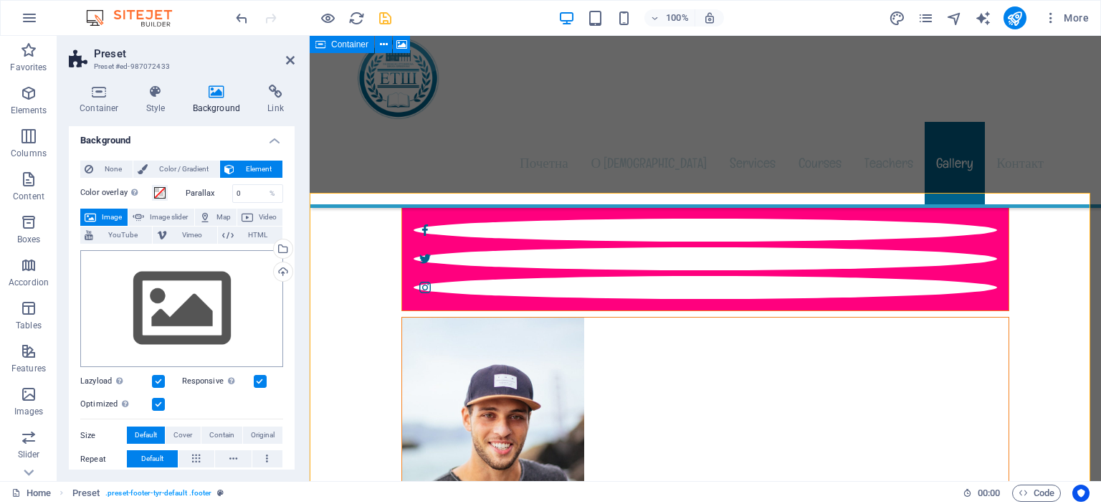
scroll to position [0, 0]
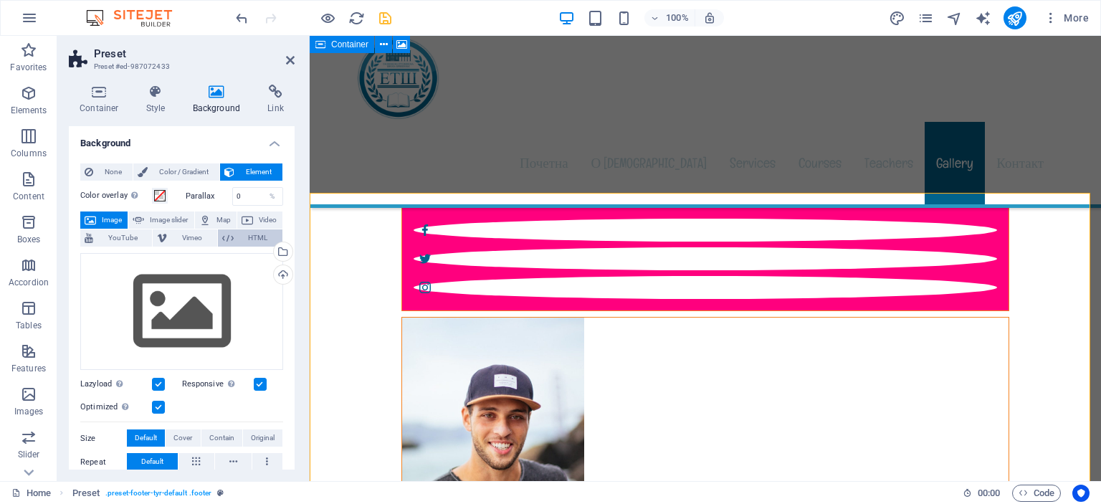
click at [233, 235] on button "HTML" at bounding box center [250, 237] width 64 height 17
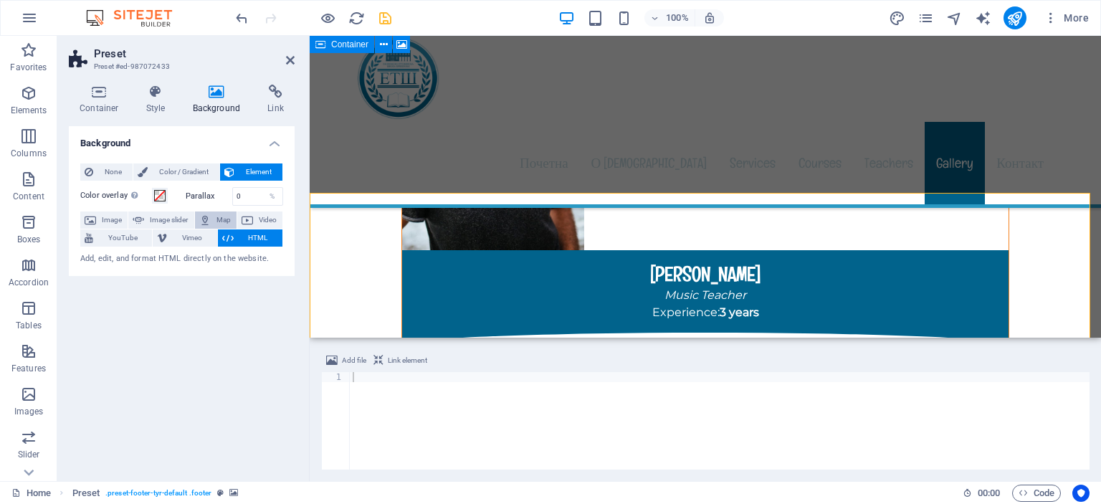
click at [219, 219] on span "Map" at bounding box center [223, 219] width 17 height 17
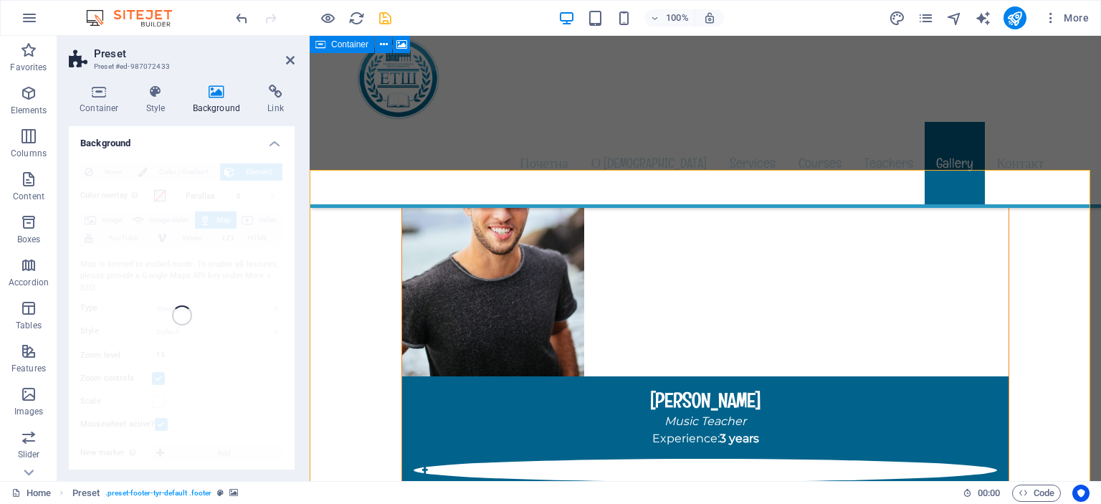
scroll to position [12584, 0]
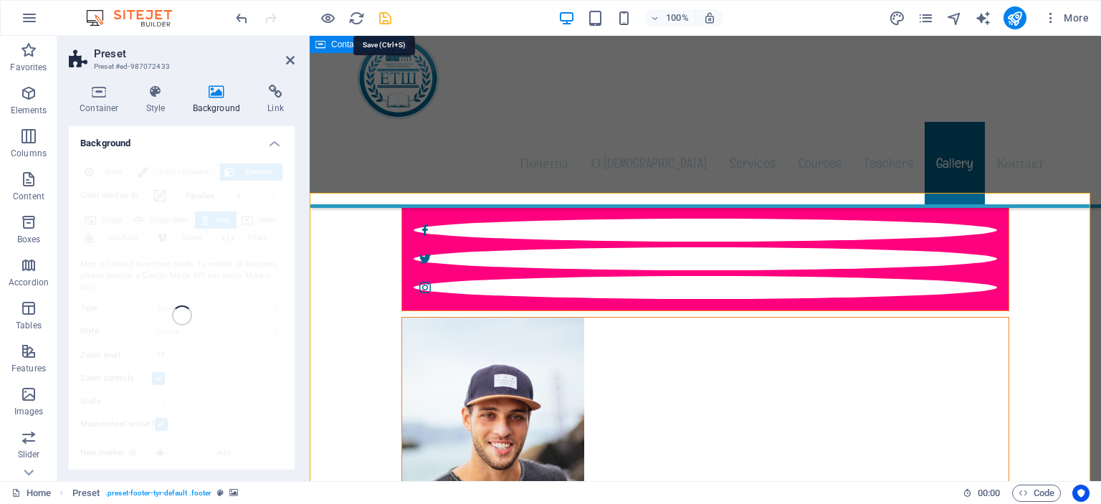
click at [384, 20] on icon "save" at bounding box center [385, 18] width 16 height 16
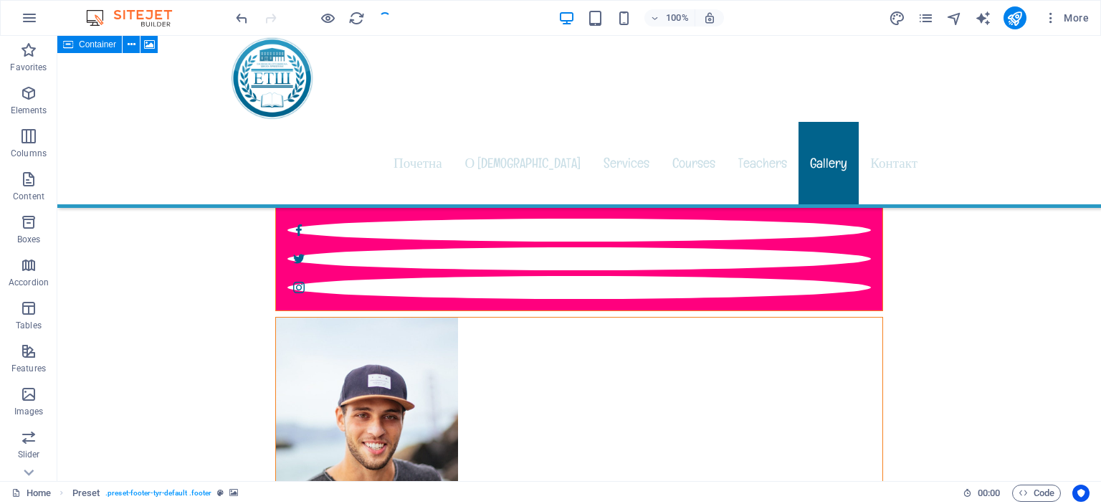
checkbox input "false"
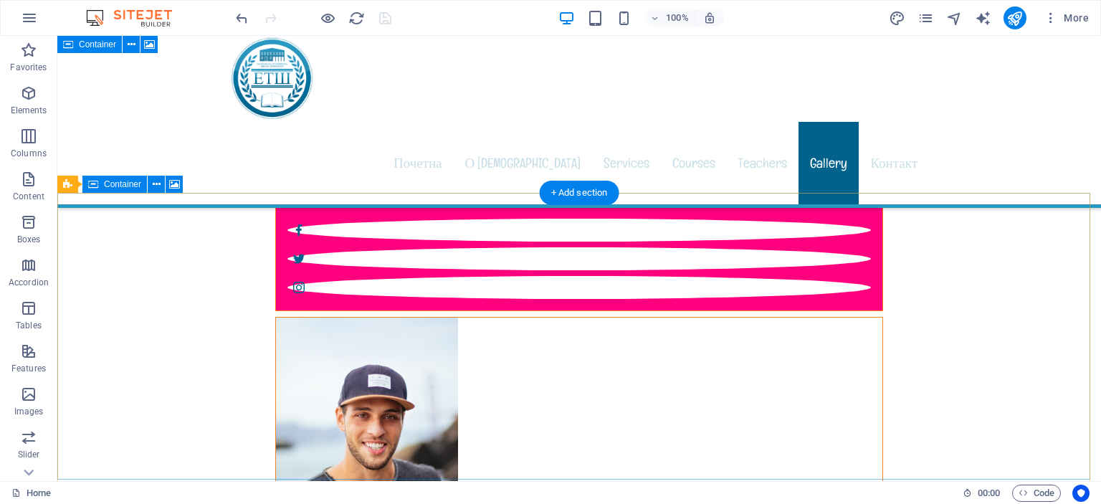
click at [175, 186] on icon at bounding box center [174, 184] width 11 height 15
select select "1"
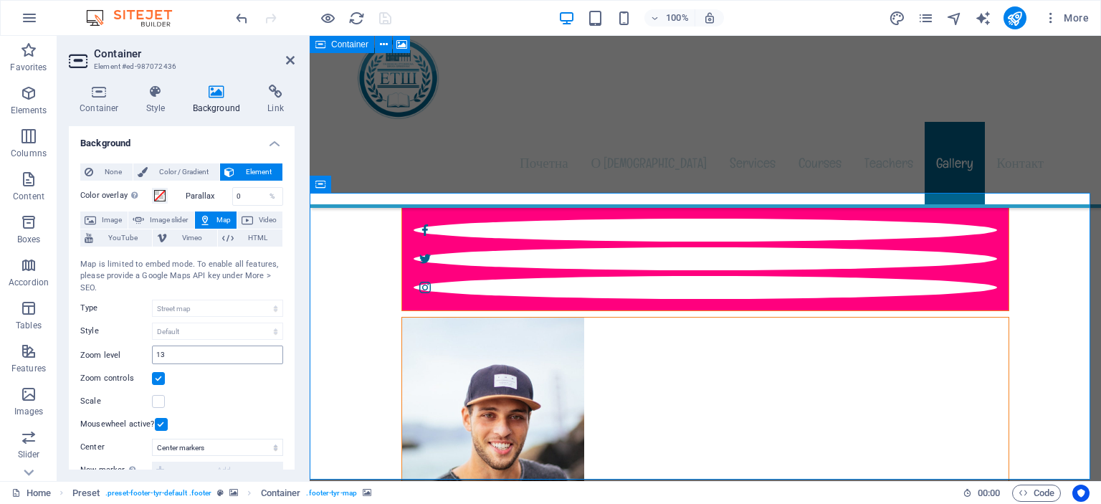
scroll to position [215, 0]
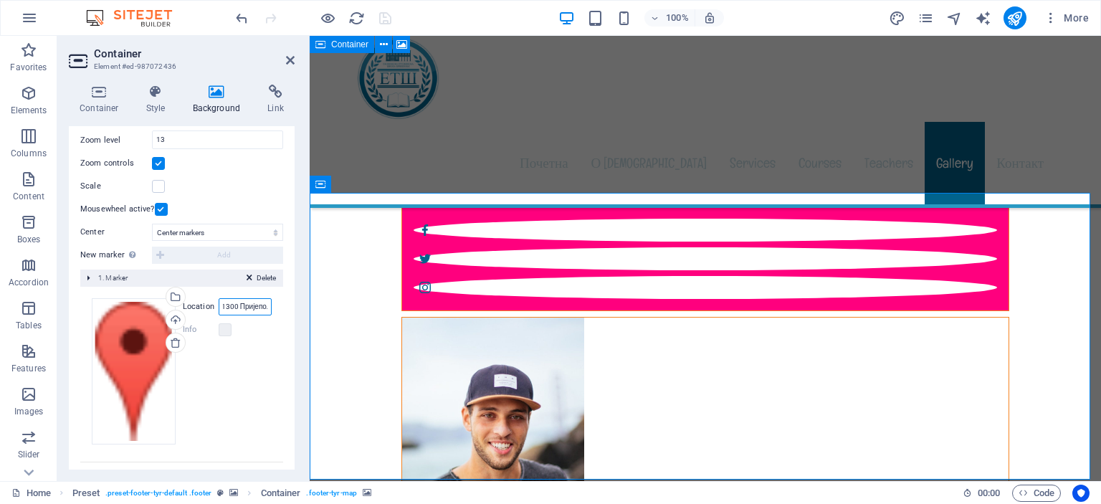
click at [258, 307] on input "[DATE], 31300 Пријепоље" at bounding box center [245, 306] width 53 height 17
click at [244, 305] on input "[DATE], 31300 Пријепоље" at bounding box center [245, 306] width 53 height 17
drag, startPoint x: 244, startPoint y: 305, endPoint x: 264, endPoint y: 305, distance: 20.1
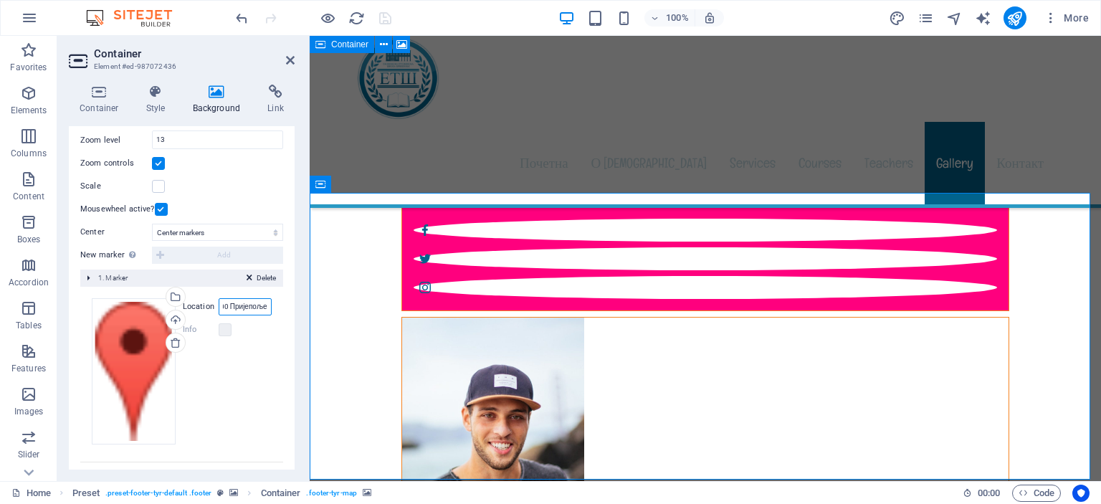
click at [264, 305] on input "[DATE], 31300 Пријепоље" at bounding box center [245, 306] width 53 height 17
click at [265, 307] on input "[DATE], 31300 Пријепоље" at bounding box center [245, 306] width 53 height 17
drag, startPoint x: 265, startPoint y: 307, endPoint x: 204, endPoint y: 301, distance: 61.2
click at [204, 301] on div "Location [DATE], 31300 Пријепоље" at bounding box center [227, 306] width 89 height 17
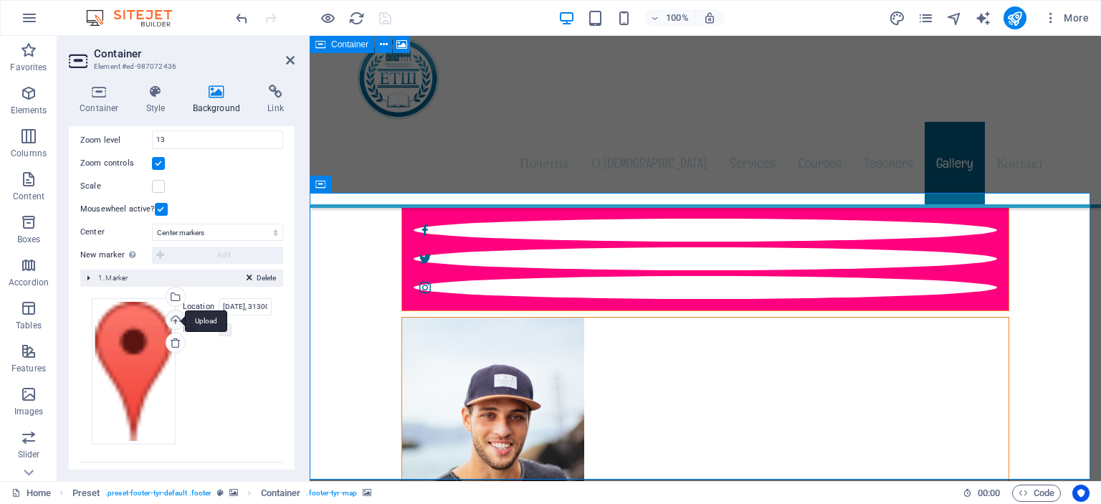
click at [171, 319] on div "Upload" at bounding box center [173, 320] width 21 height 21
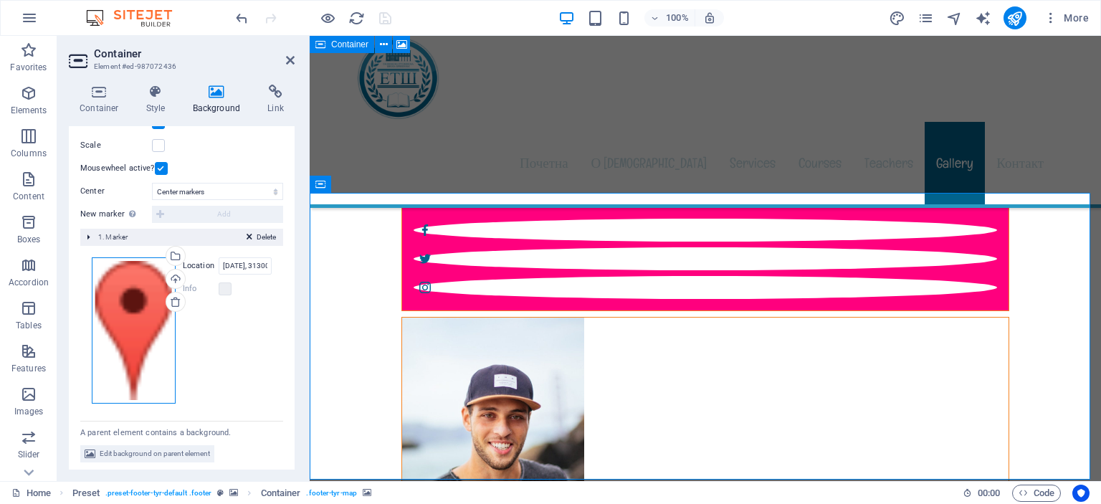
click at [138, 330] on div "Drag files here, click to choose files or select files from Files or our free s…" at bounding box center [134, 330] width 84 height 146
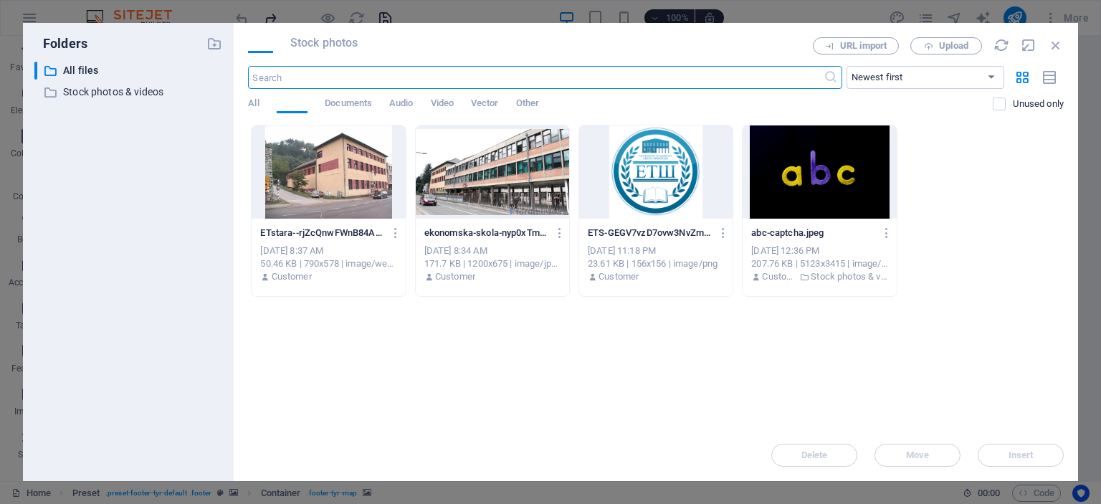
scroll to position [12713, 0]
click at [860, 44] on span "URL import" at bounding box center [863, 46] width 47 height 9
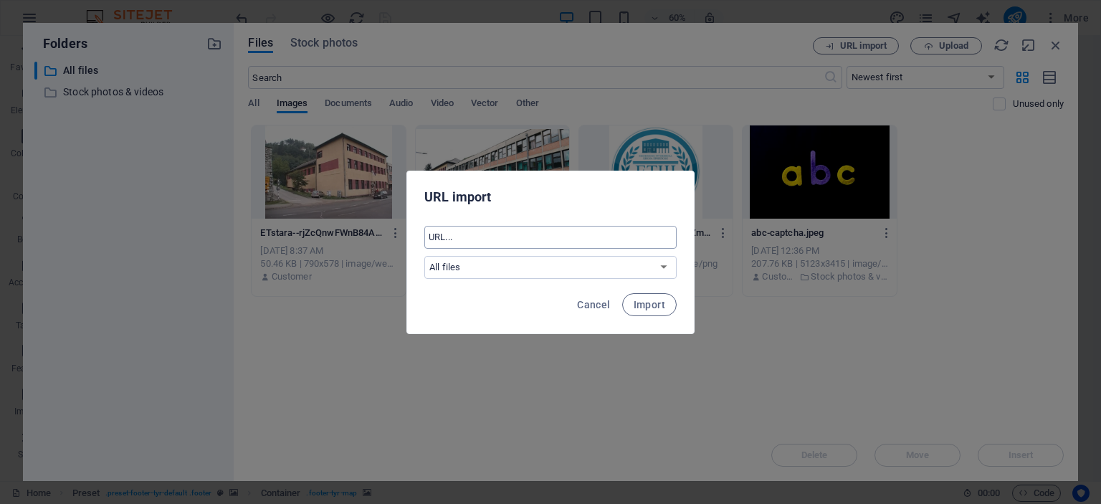
click at [486, 233] on input "text" at bounding box center [550, 237] width 252 height 23
paste input "<iframe src="[URL][DOMAIN_NAME]" width="800" height="600" style="border:0;" all…"
type input "<iframe src="[URL][DOMAIN_NAME]" width="800" height="600" style="border:0;" all…"
click at [649, 306] on span "Import" at bounding box center [649, 304] width 32 height 11
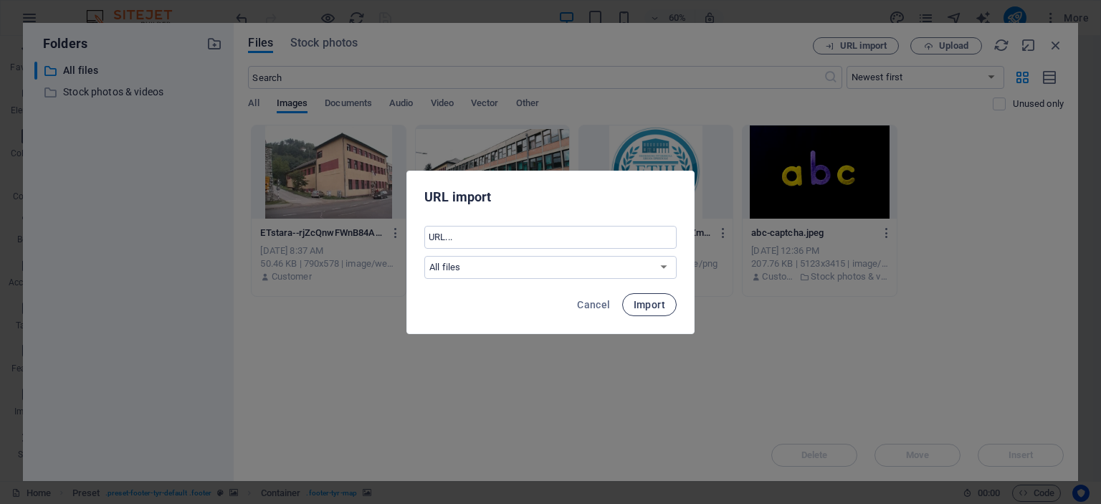
scroll to position [0, 0]
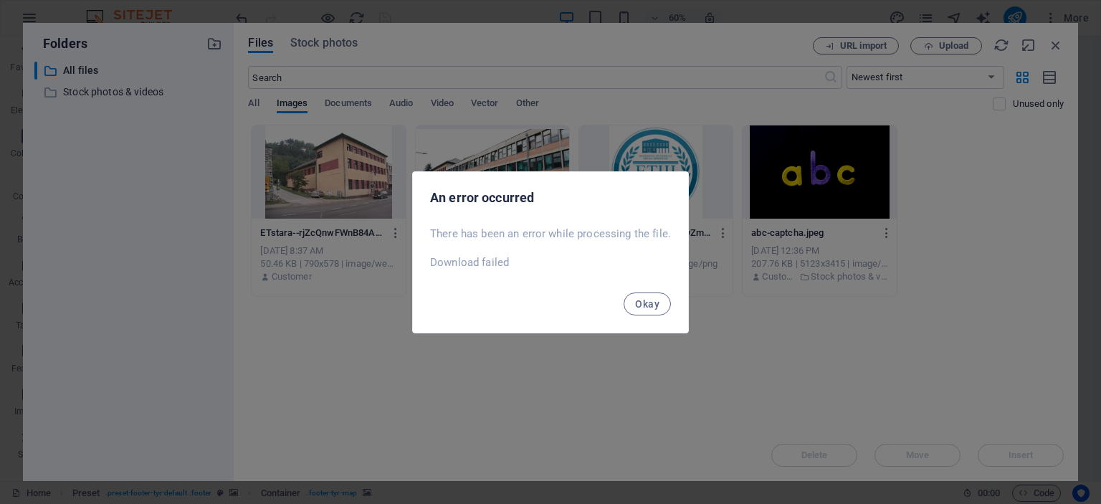
click at [649, 306] on span "Okay" at bounding box center [647, 303] width 24 height 11
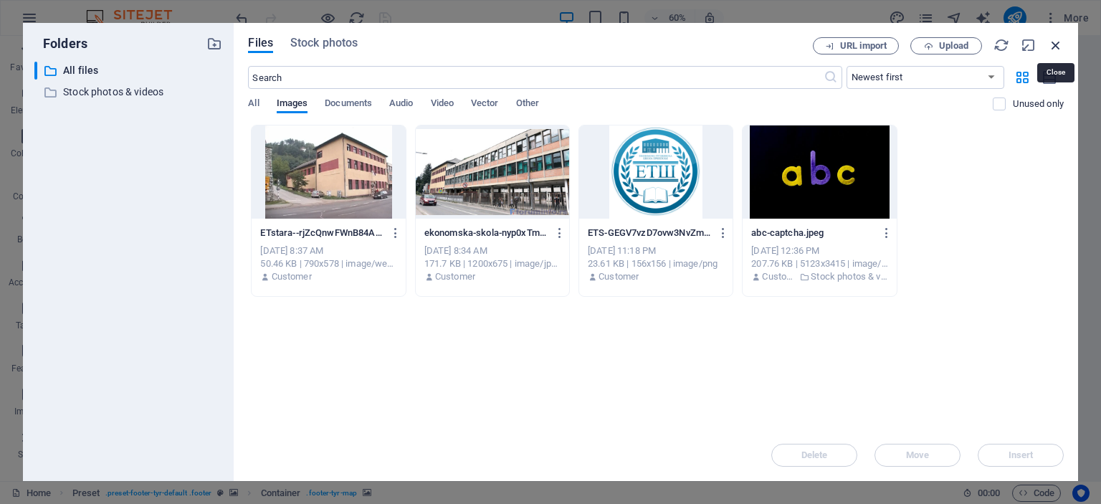
click at [1058, 44] on icon "button" at bounding box center [1055, 45] width 16 height 16
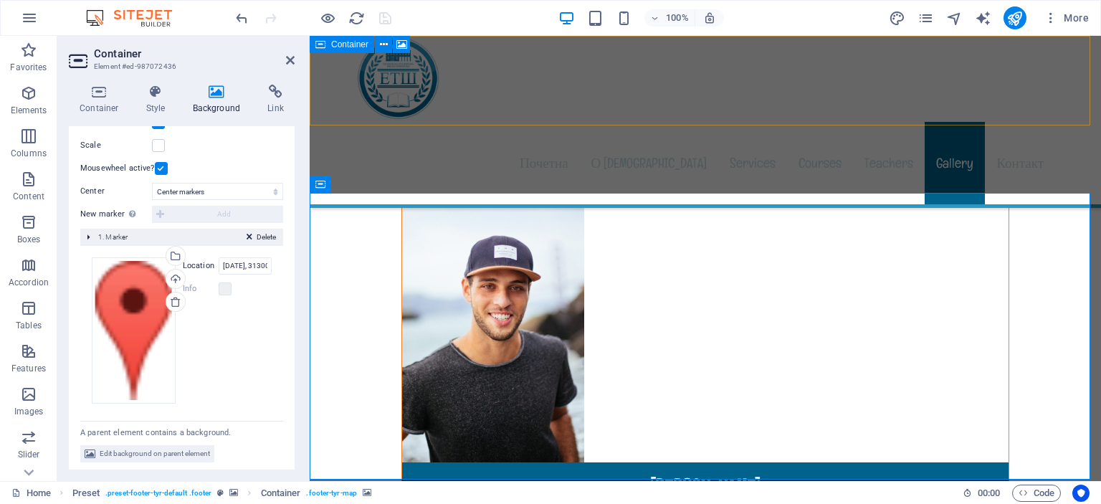
scroll to position [12584, 0]
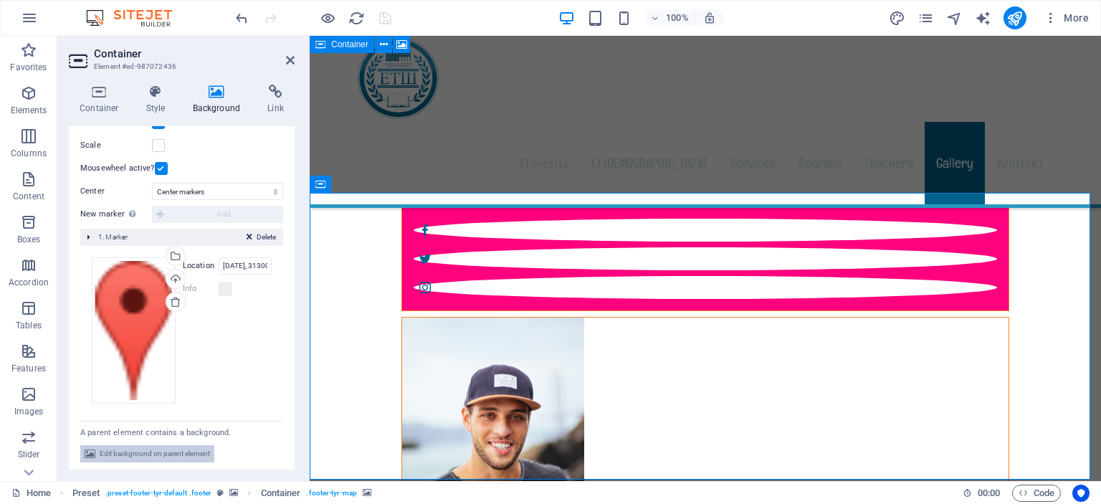
click at [152, 452] on span "Edit background on parent element" at bounding box center [155, 453] width 110 height 17
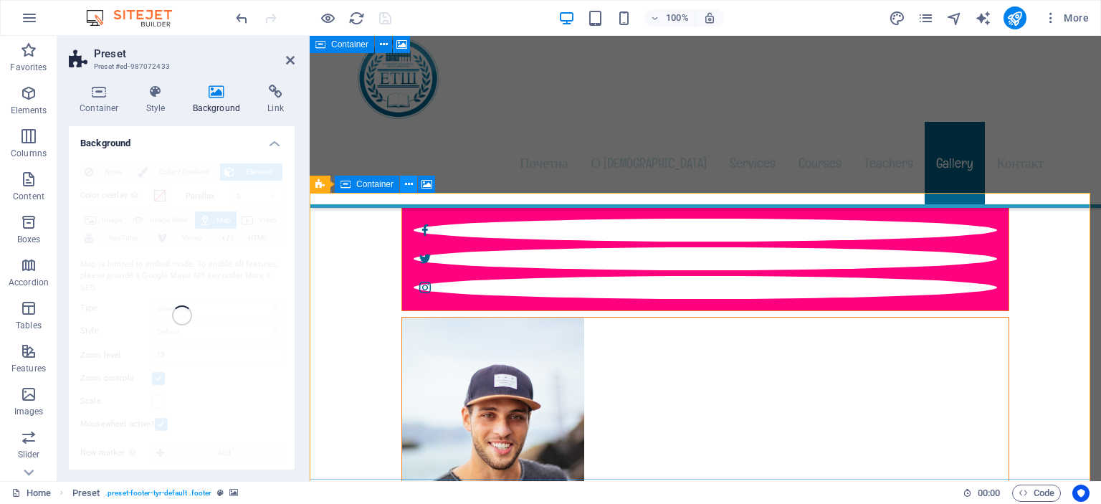
click at [407, 182] on icon at bounding box center [409, 184] width 8 height 15
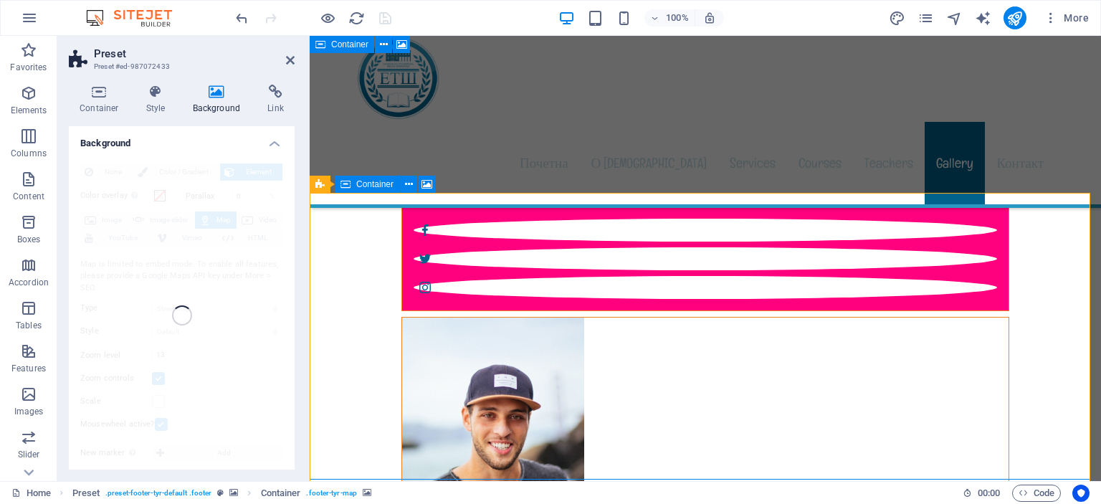
select select "1"
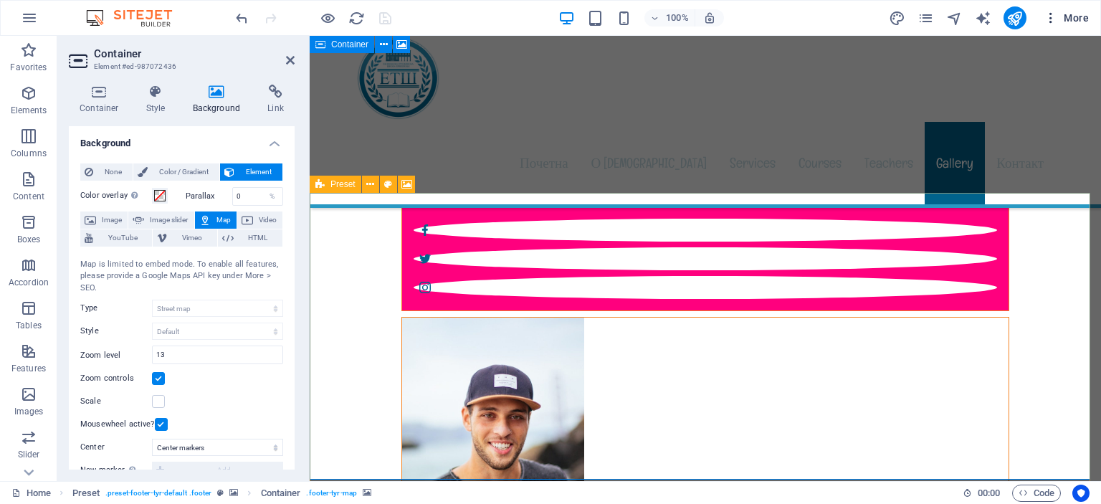
click at [1052, 15] on icon "button" at bounding box center [1050, 18] width 14 height 14
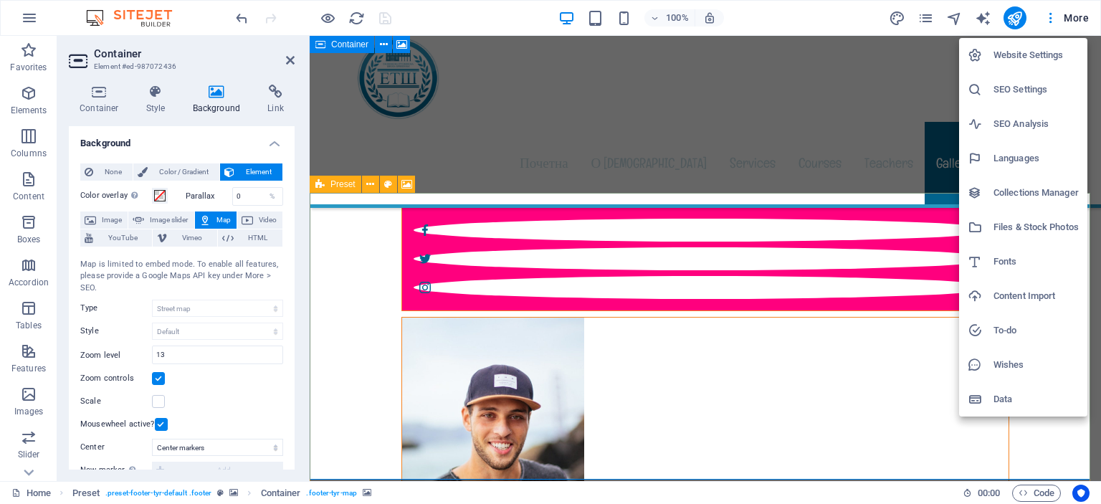
click at [1017, 158] on h6 "Languages" at bounding box center [1035, 158] width 85 height 17
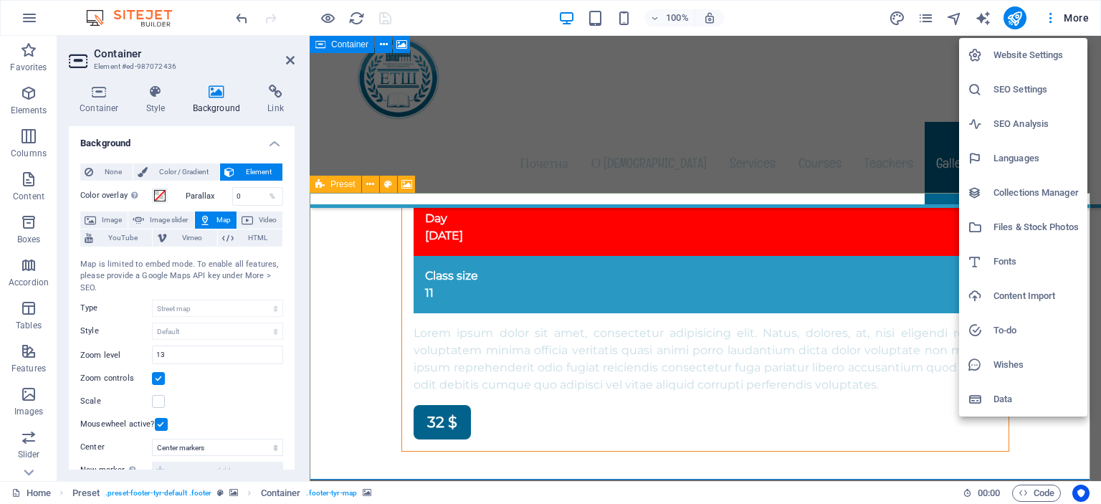
select select "139"
select select "41"
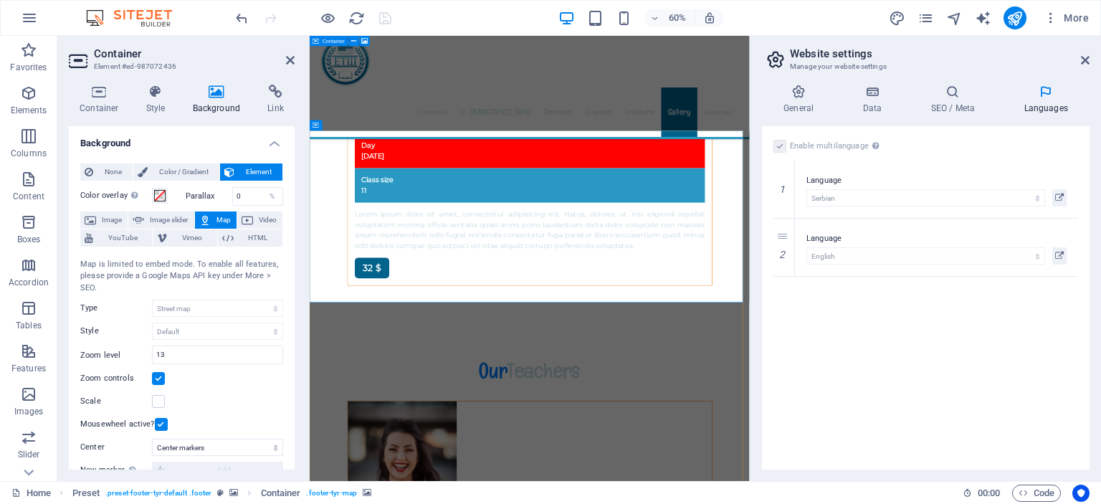
scroll to position [12713, 0]
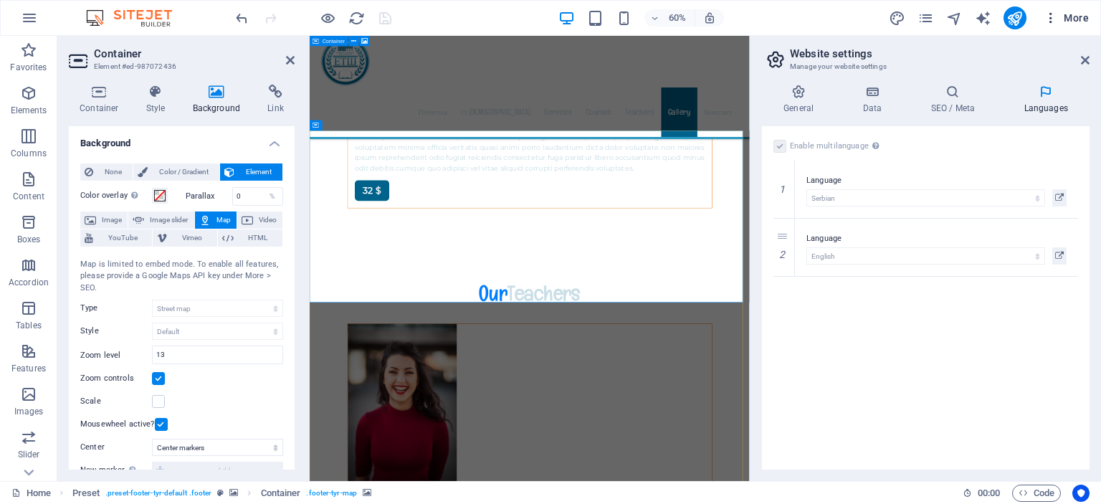
click at [1068, 11] on span "More" at bounding box center [1065, 18] width 45 height 14
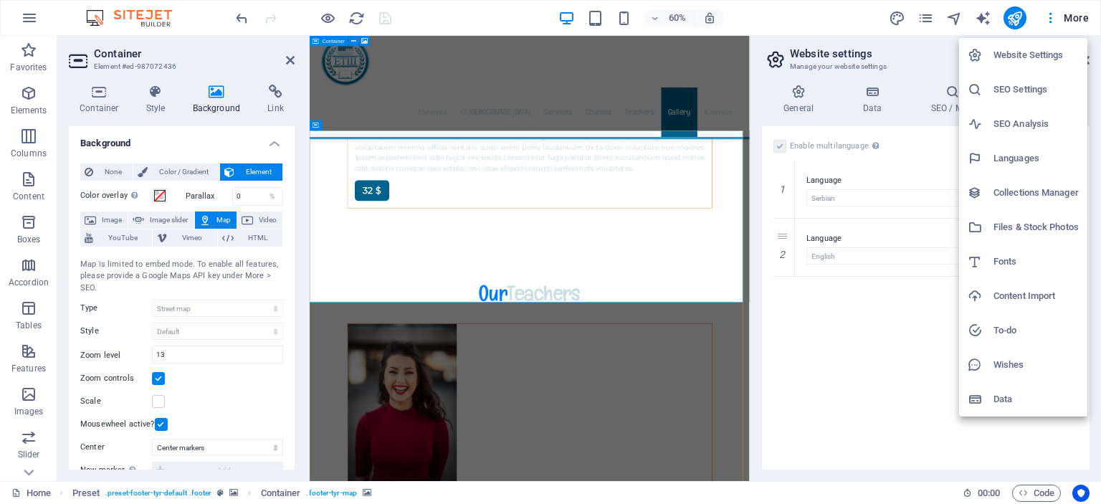
click at [996, 89] on h6 "SEO Settings" at bounding box center [1035, 89] width 85 height 17
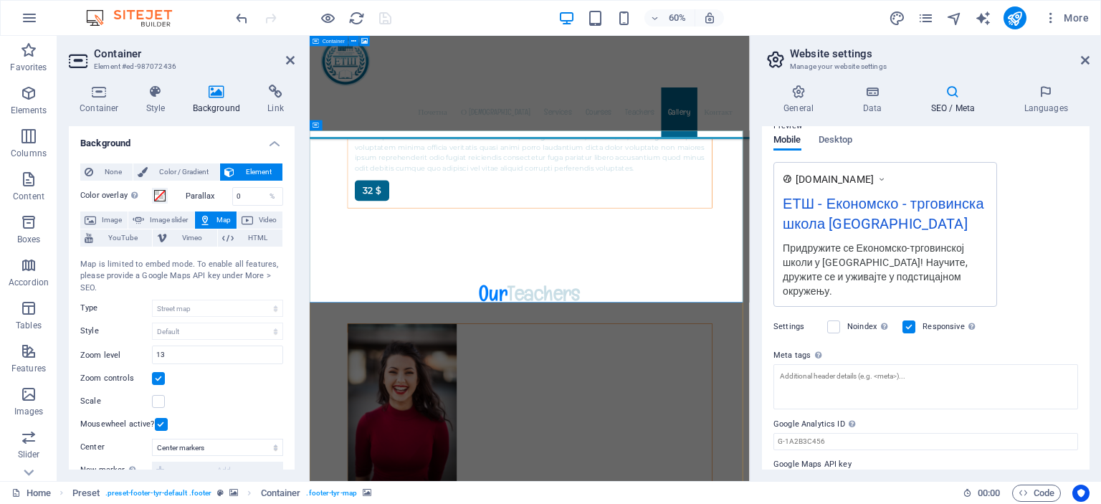
scroll to position [231, 0]
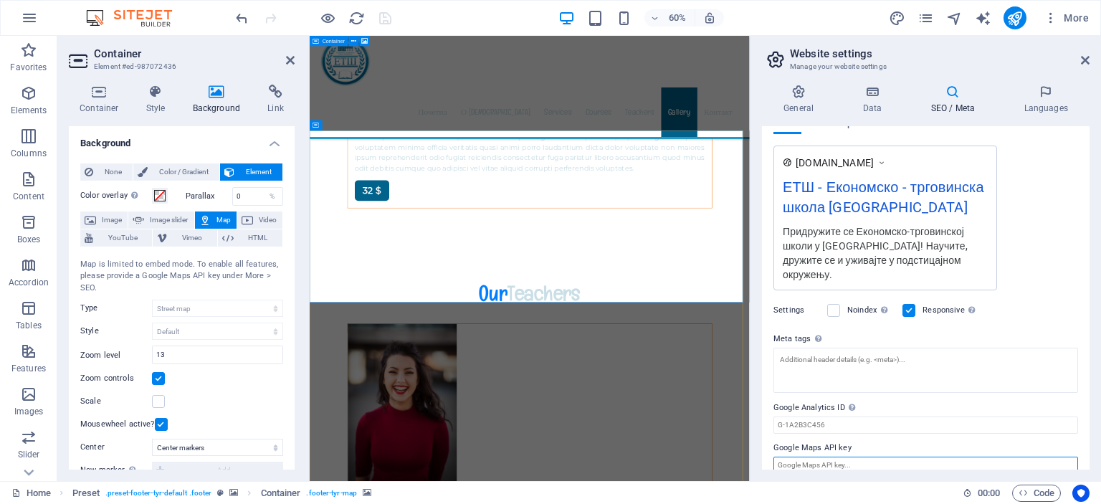
click at [848, 456] on input "Google Maps API key" at bounding box center [925, 464] width 305 height 17
paste input "<iframe src="[URL][DOMAIN_NAME]" width="800" height="600" style="border:0;" all…"
type input "<iframe src="[URL][DOMAIN_NAME]" width="800" height="600" style="border:0;" all…"
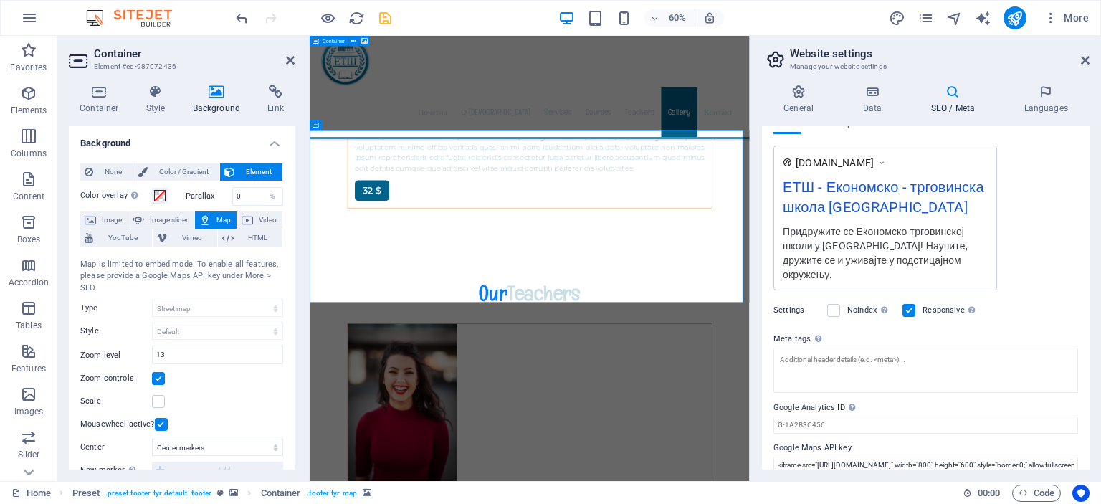
click at [886, 161] on icon at bounding box center [881, 162] width 10 height 14
drag, startPoint x: 926, startPoint y: 449, endPoint x: 1100, endPoint y: 451, distance: 173.4
click at [1100, 451] on div "General Data SEO / Meta Languages Website name [DOMAIN_NAME] Logo Drag files he…" at bounding box center [925, 277] width 350 height 408
